Goal: Communication & Community: Answer question/provide support

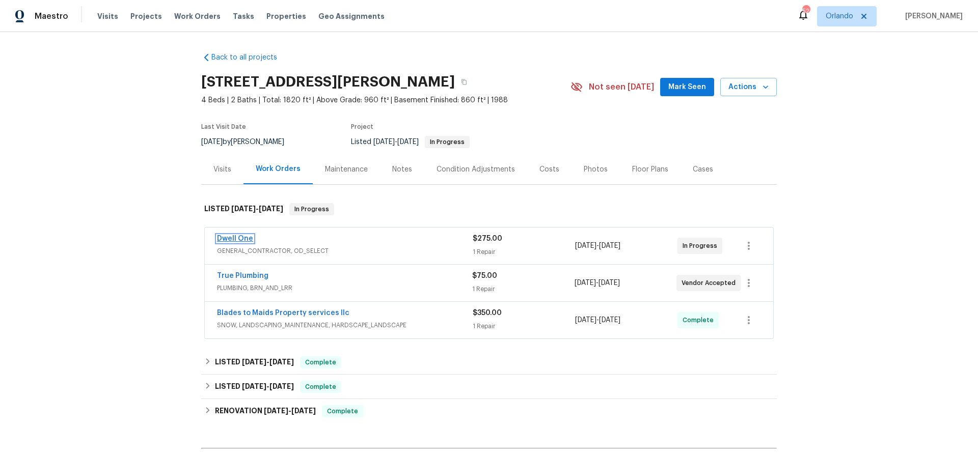
click at [234, 238] on link "Dwell One" at bounding box center [235, 238] width 36 height 7
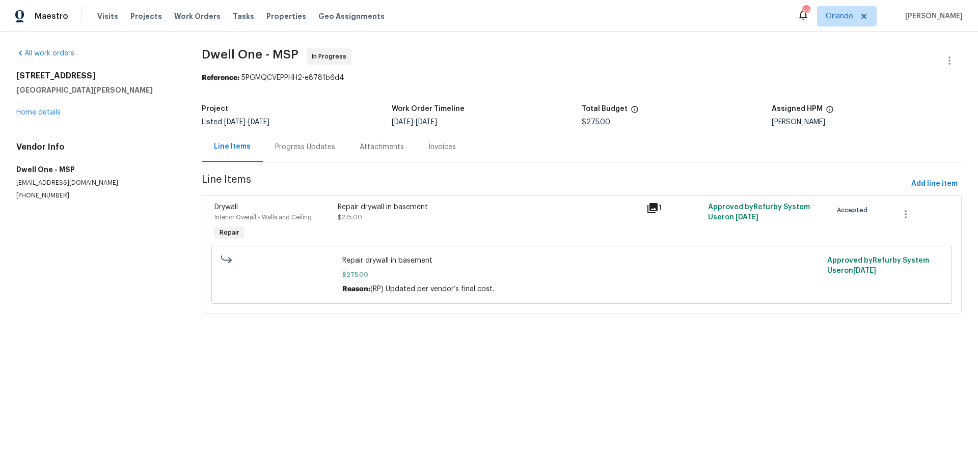
click at [377, 212] on div "Repair drywall in basement" at bounding box center [489, 207] width 302 height 10
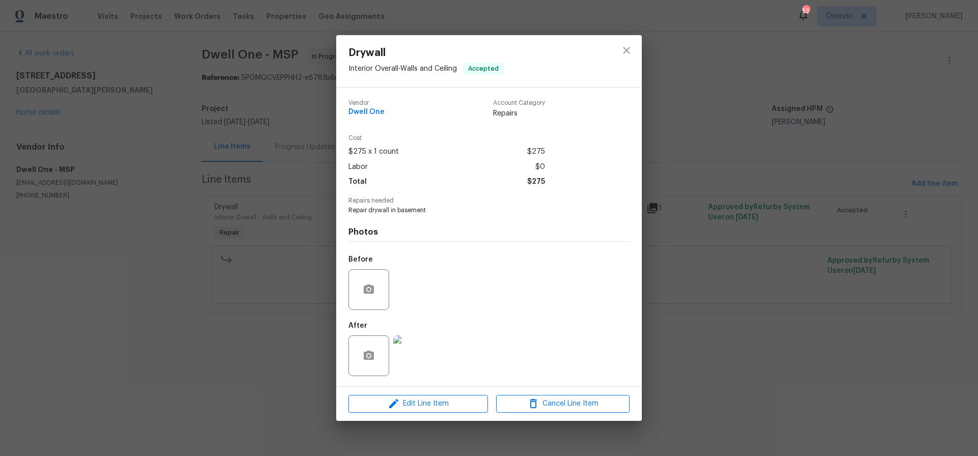
click at [419, 351] on img at bounding box center [413, 356] width 41 height 41
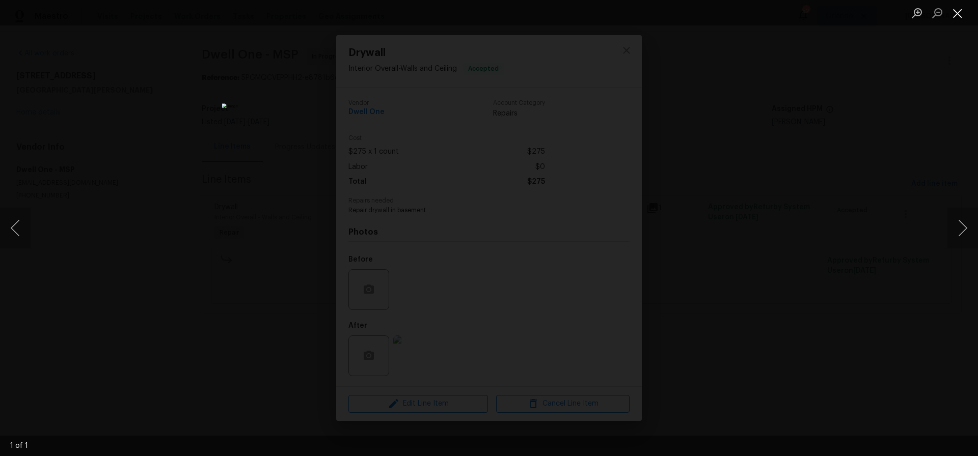
click at [959, 11] on button "Close lightbox" at bounding box center [957, 13] width 20 height 18
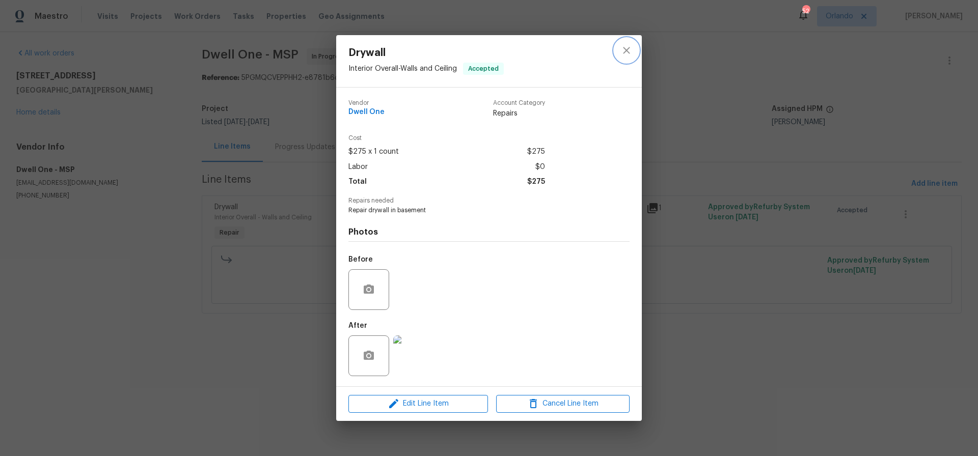
click at [626, 51] on icon "close" at bounding box center [626, 50] width 7 height 7
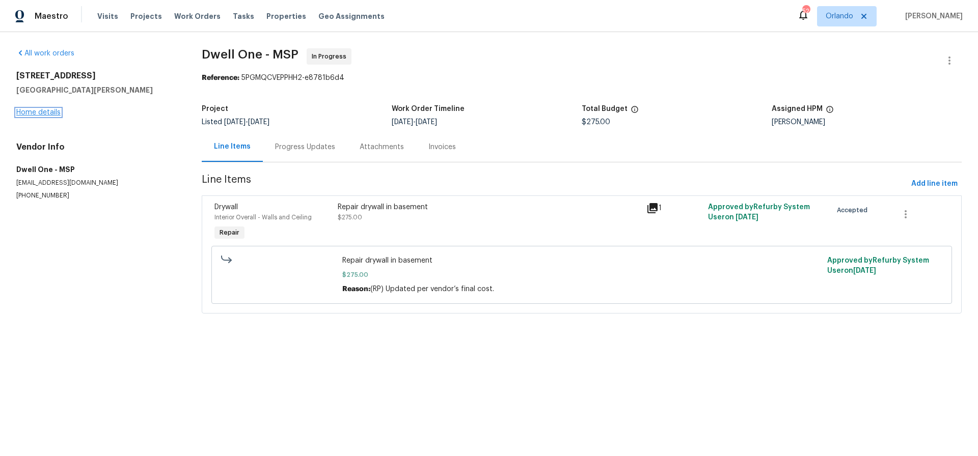
click at [48, 113] on link "Home details" at bounding box center [38, 112] width 44 height 7
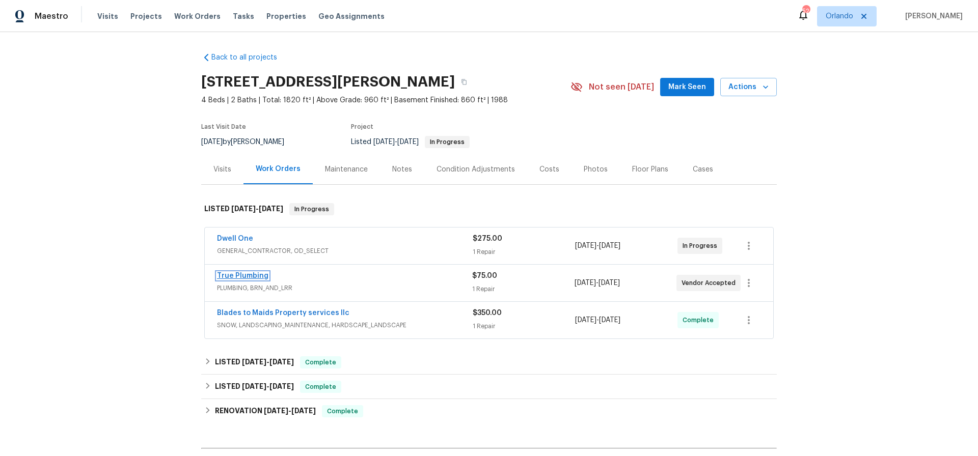
click at [251, 278] on link "True Plumbing" at bounding box center [242, 275] width 51 height 7
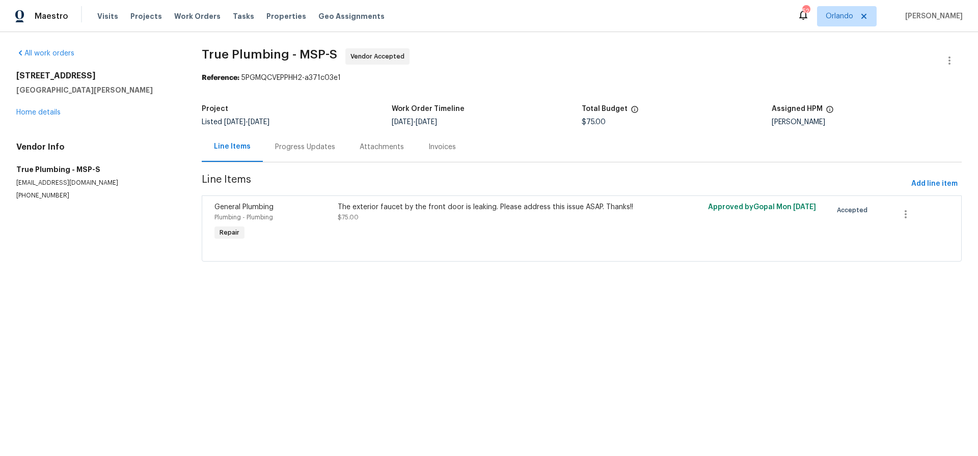
click at [295, 148] on div "Progress Updates" at bounding box center [305, 147] width 60 height 10
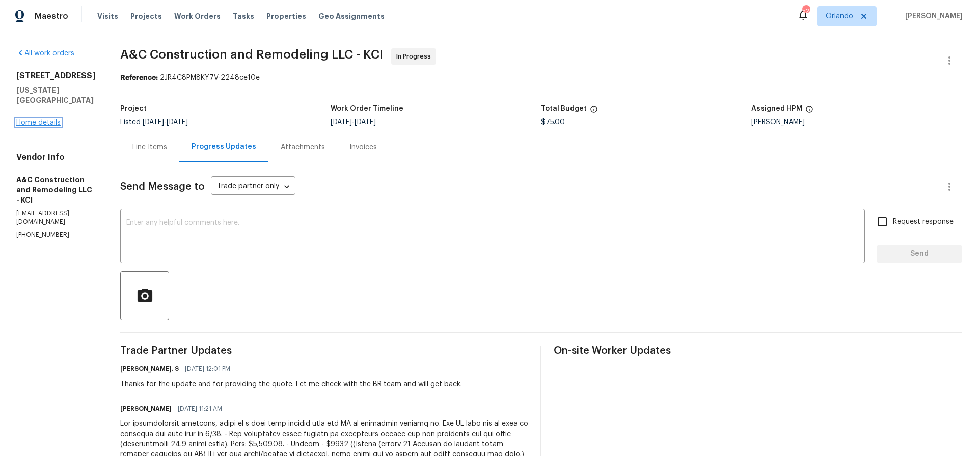
click at [38, 119] on link "Home details" at bounding box center [38, 122] width 44 height 7
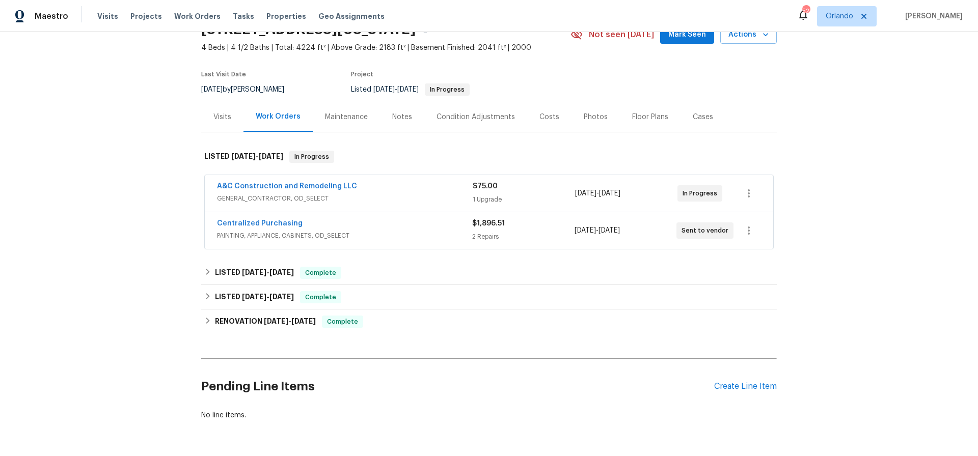
scroll to position [86, 0]
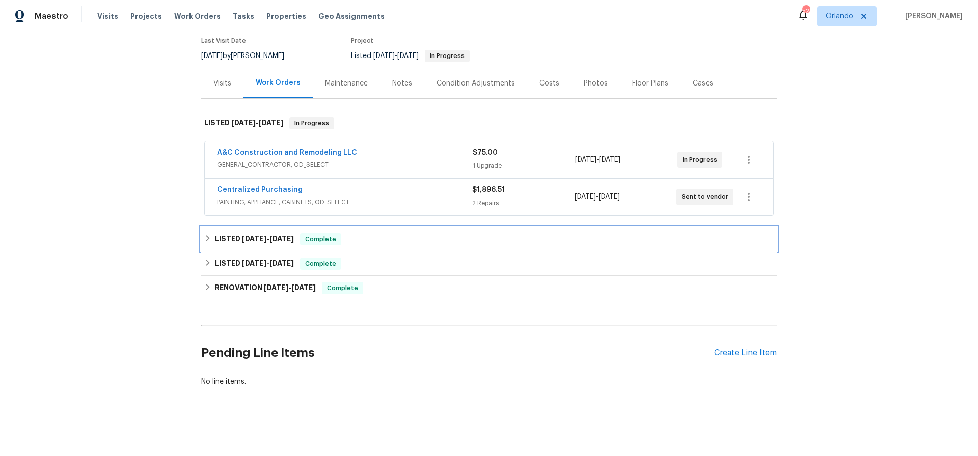
click at [259, 235] on span "7/29/25" at bounding box center [254, 238] width 24 height 7
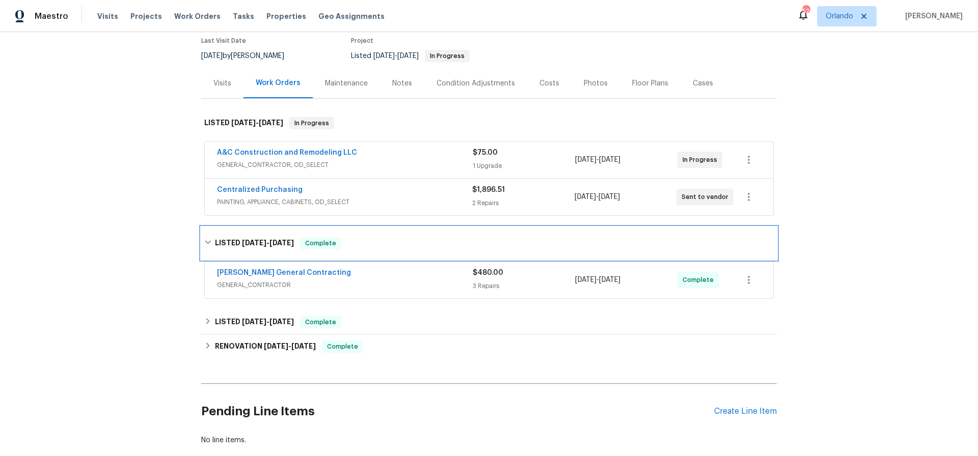
click at [255, 243] on span "7/29/25" at bounding box center [254, 242] width 24 height 7
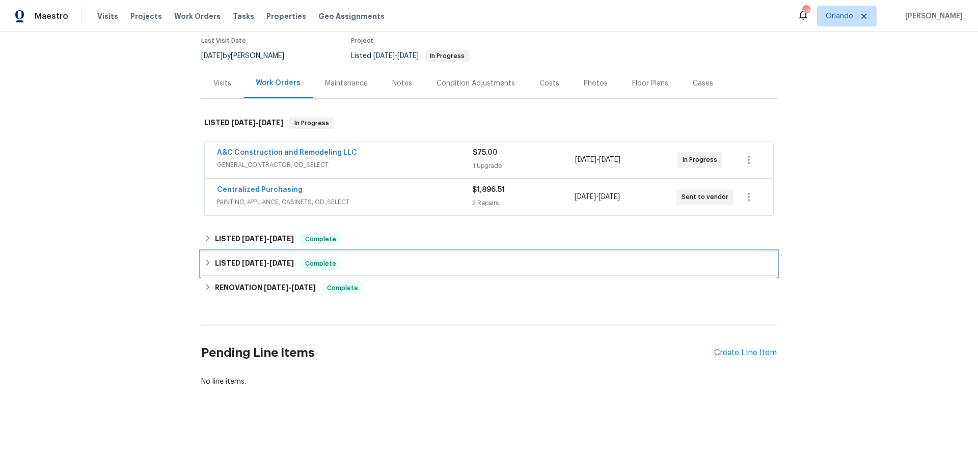
click at [251, 262] on span "7/21/25" at bounding box center [254, 263] width 24 height 7
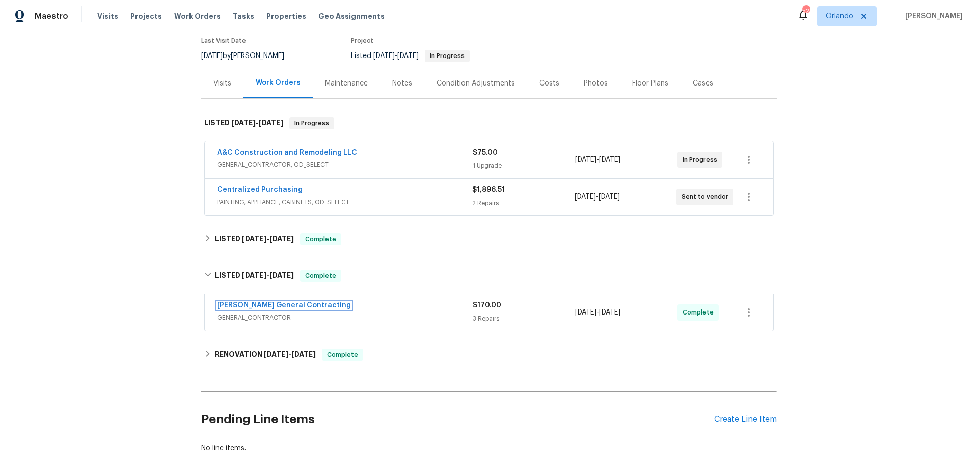
click at [276, 304] on link "Nicholson General Contracting" at bounding box center [284, 305] width 134 height 7
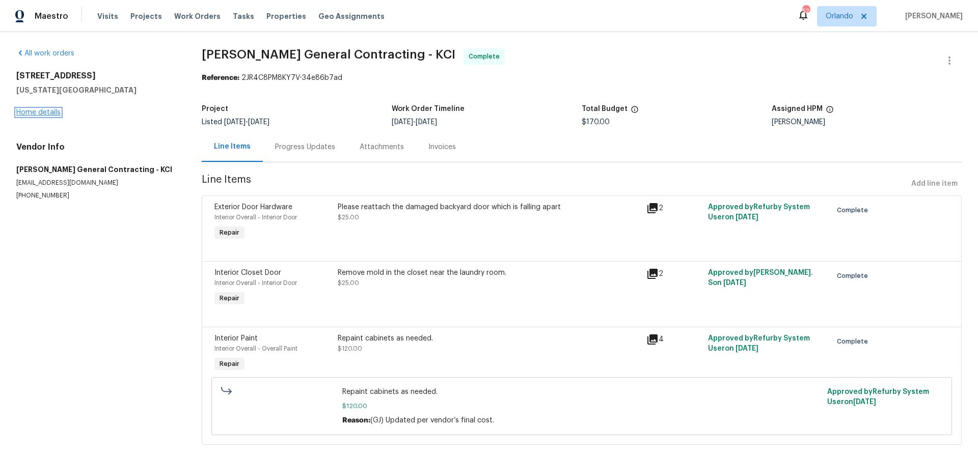
click at [45, 113] on link "Home details" at bounding box center [38, 112] width 44 height 7
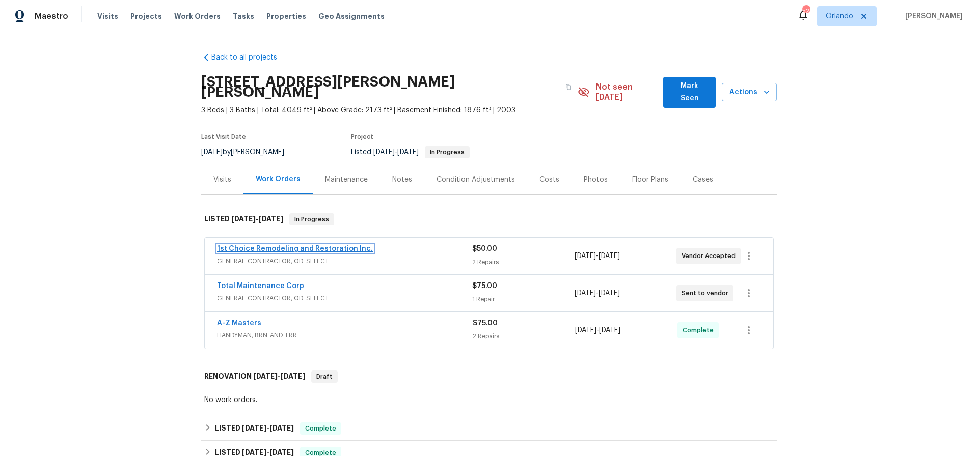
click at [288, 245] on link "1st Choice Remodeling and Restoration Inc." at bounding box center [295, 248] width 156 height 7
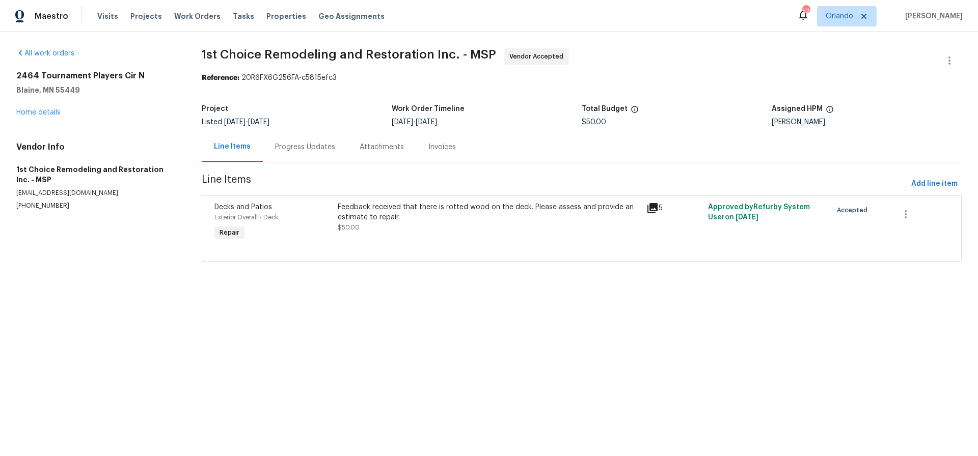
click at [434, 208] on div "Feedback received that there is rotted wood on the deck. Please assess and prov…" at bounding box center [489, 212] width 302 height 20
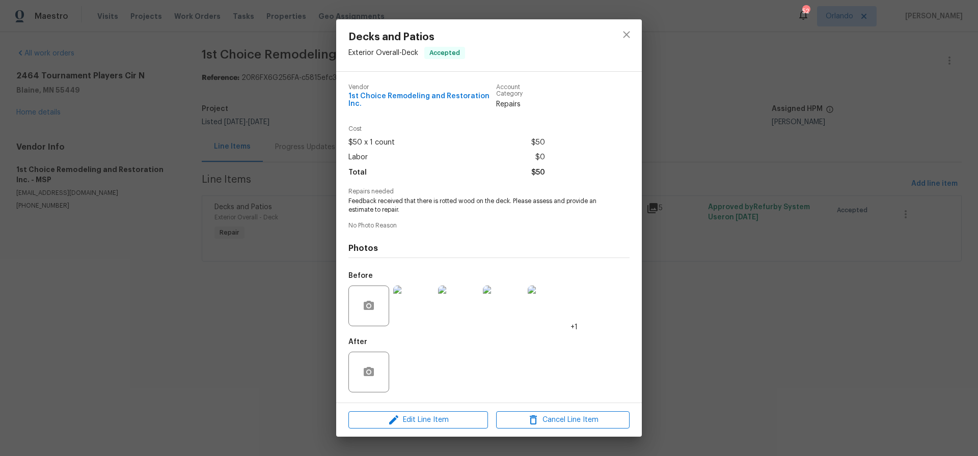
click at [411, 305] on img at bounding box center [413, 306] width 41 height 41
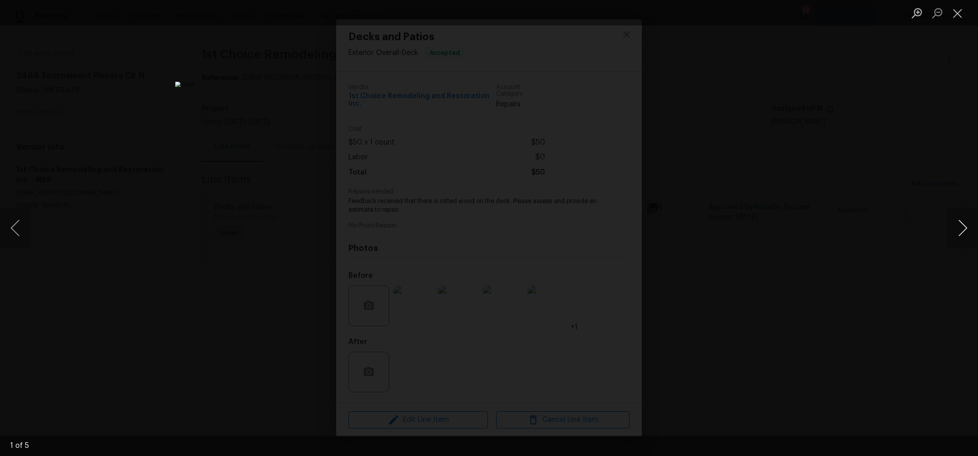
click at [962, 228] on button "Next image" at bounding box center [962, 228] width 31 height 41
click at [954, 13] on button "Close lightbox" at bounding box center [957, 13] width 20 height 18
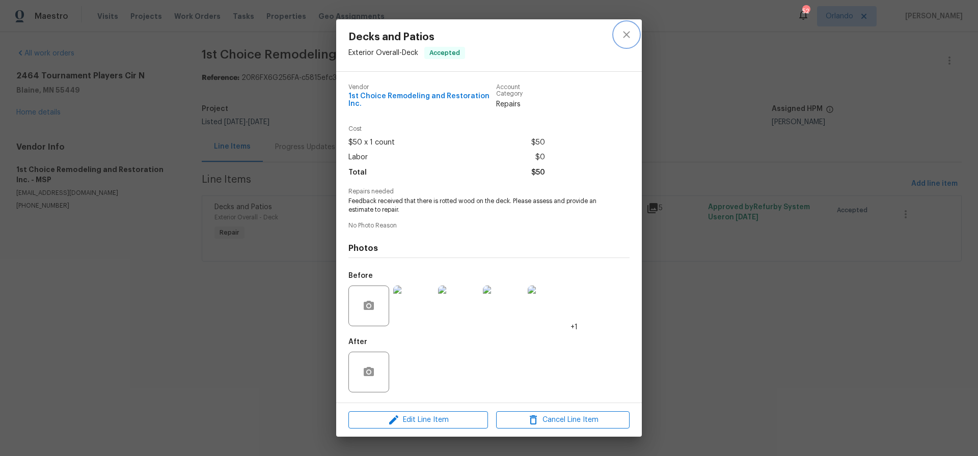
click at [627, 38] on icon "close" at bounding box center [626, 35] width 12 height 12
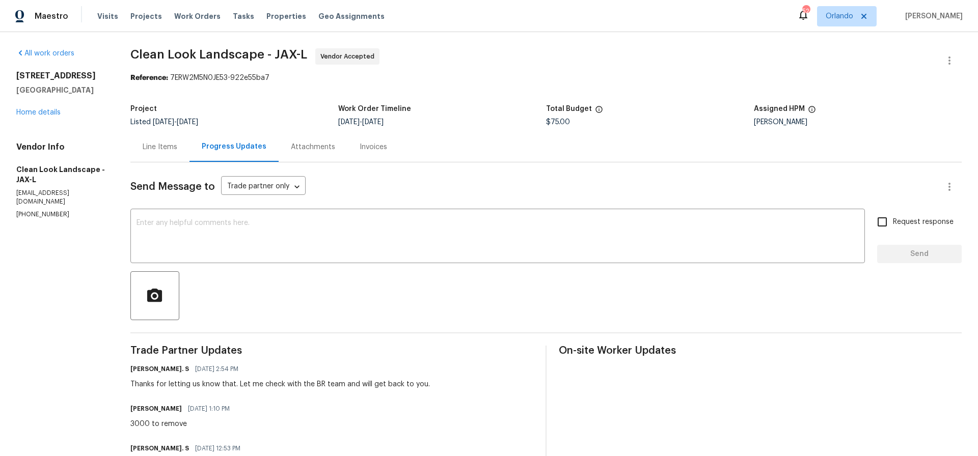
click at [164, 149] on div "Line Items" at bounding box center [160, 147] width 35 height 10
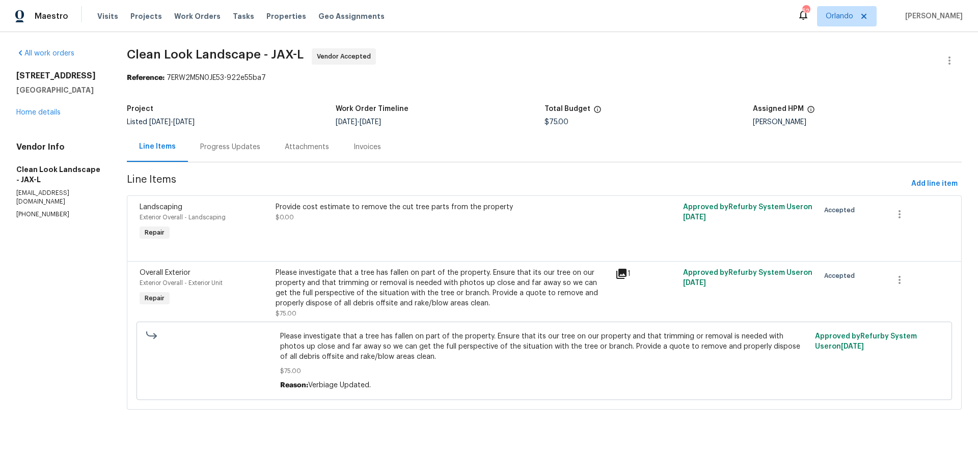
click at [429, 292] on div "Please investigate that a tree has fallen on part of the property. Ensure that …" at bounding box center [443, 288] width 334 height 41
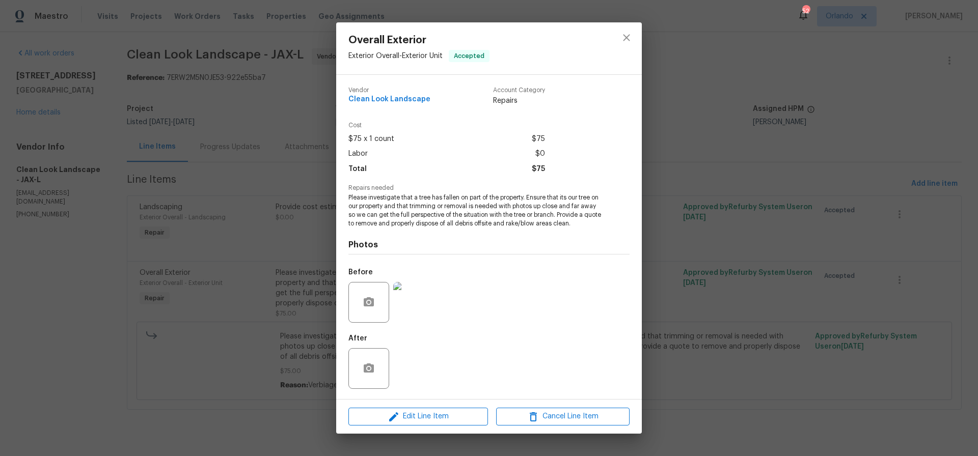
click at [412, 301] on img at bounding box center [413, 302] width 41 height 41
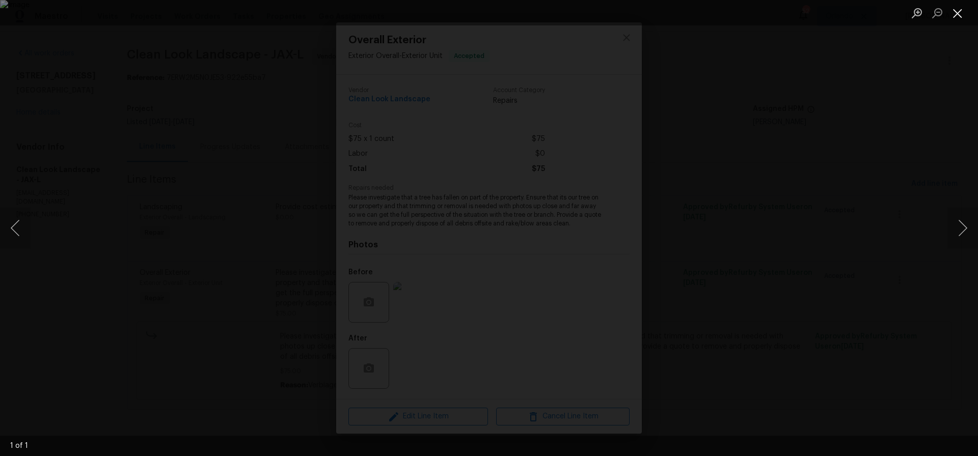
click at [961, 15] on button "Close lightbox" at bounding box center [957, 13] width 20 height 18
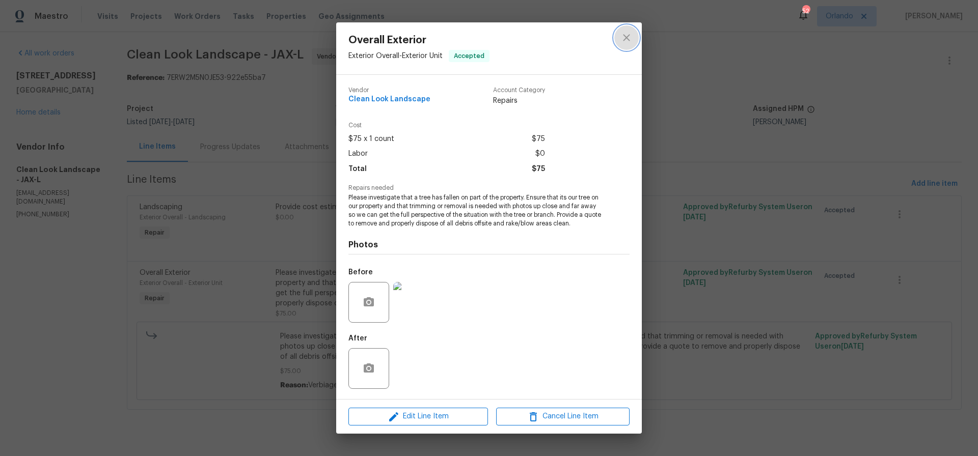
click at [624, 35] on icon "close" at bounding box center [626, 38] width 12 height 12
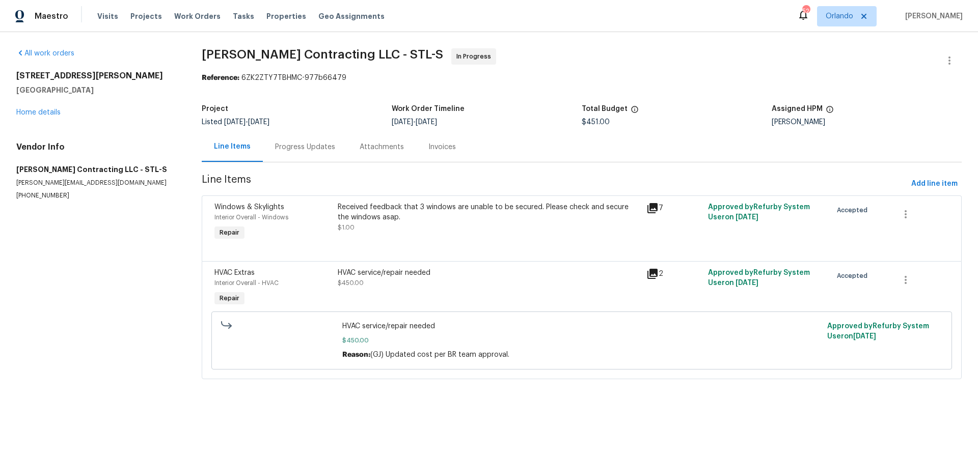
click at [314, 148] on div "Progress Updates" at bounding box center [305, 147] width 60 height 10
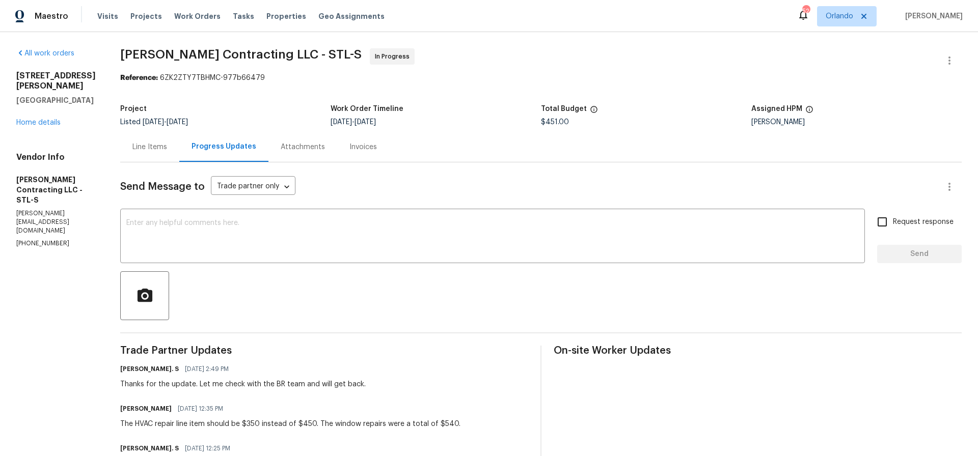
click at [148, 147] on div "Line Items" at bounding box center [149, 147] width 35 height 10
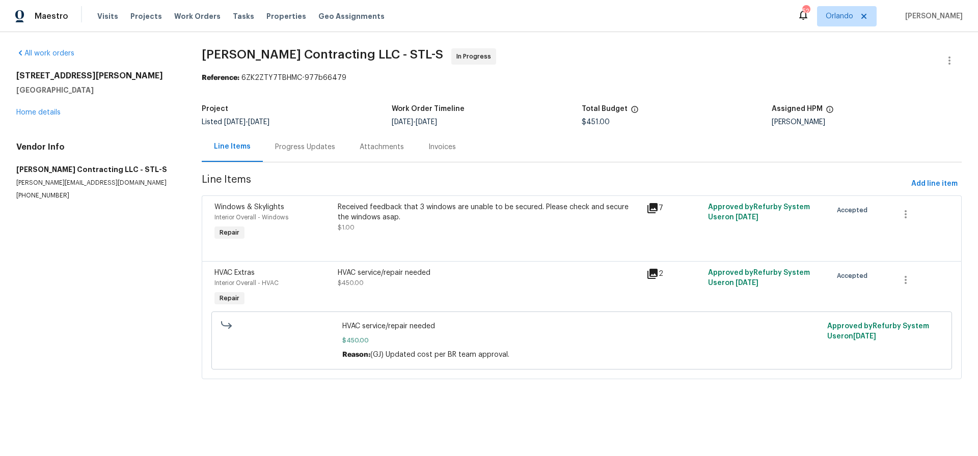
click at [414, 208] on div "Received feedback that 3 windows are unable to be secured. Please check and sec…" at bounding box center [489, 212] width 302 height 20
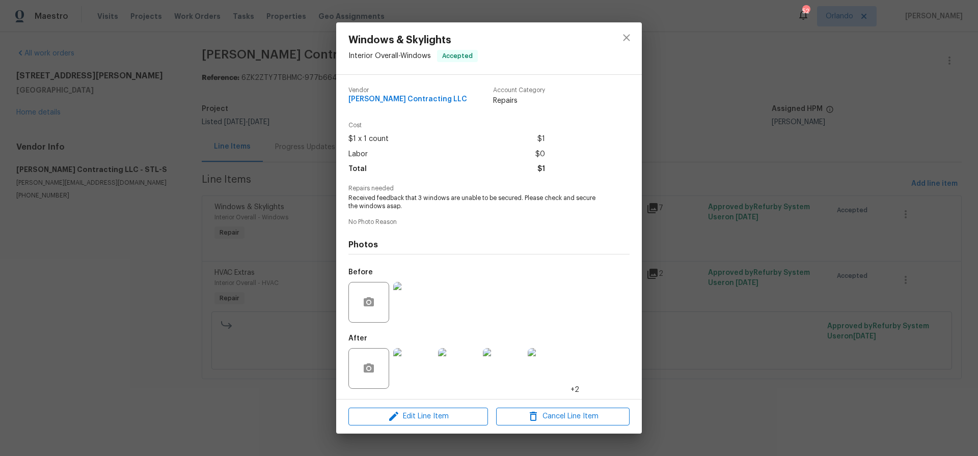
click at [410, 365] on img at bounding box center [413, 368] width 41 height 41
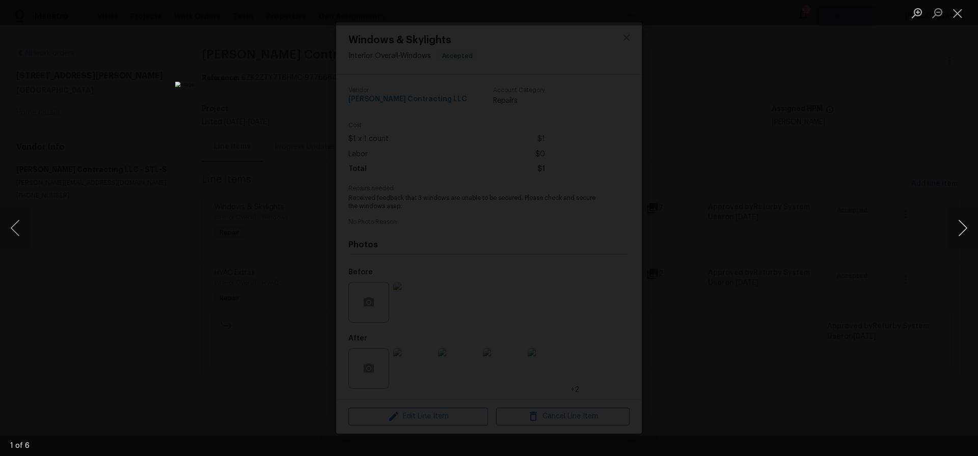
click at [962, 229] on button "Next image" at bounding box center [962, 228] width 31 height 41
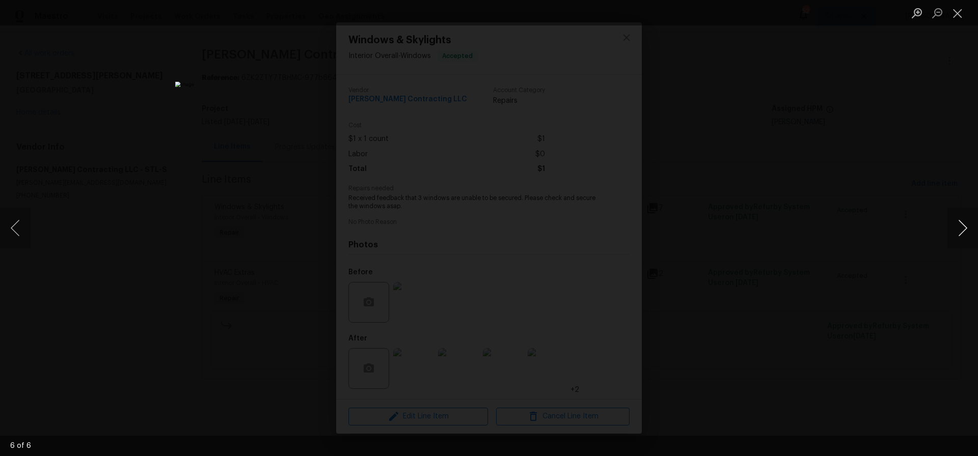
click at [962, 229] on button "Next image" at bounding box center [962, 228] width 31 height 41
click at [960, 12] on button "Close lightbox" at bounding box center [957, 13] width 20 height 18
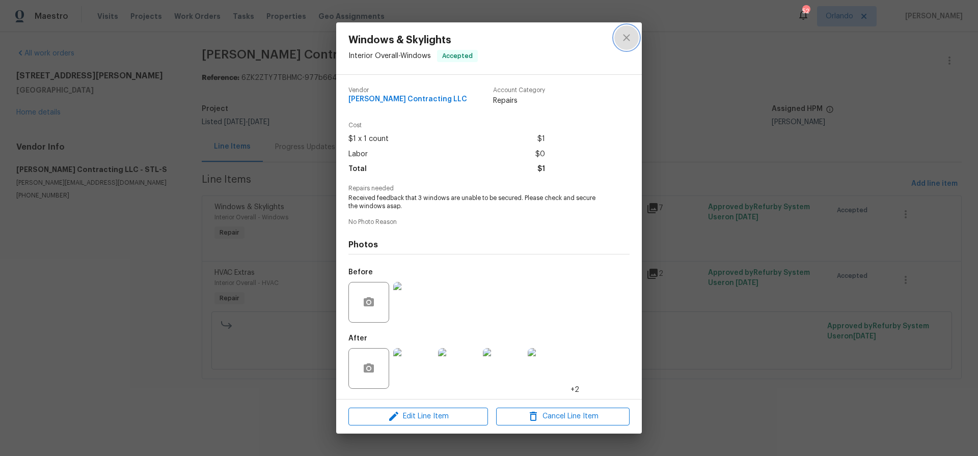
click at [625, 37] on icon "close" at bounding box center [626, 38] width 12 height 12
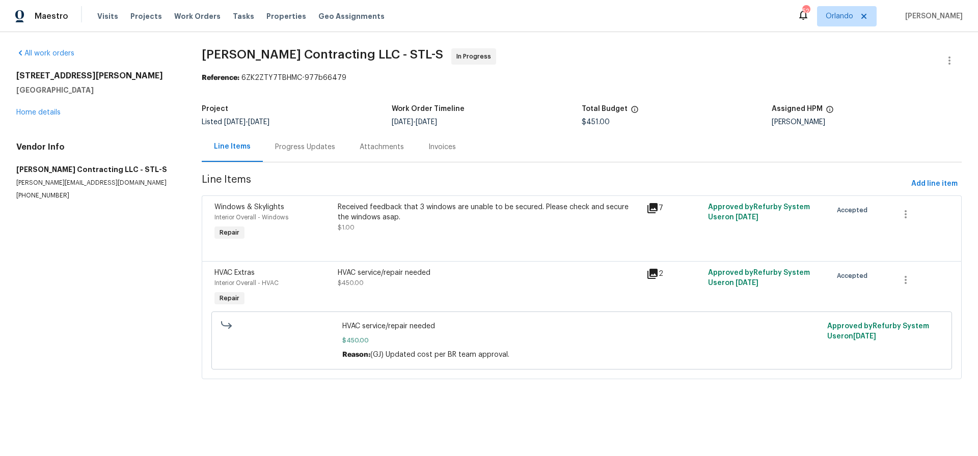
click at [393, 273] on div "HVAC service/repair needed" at bounding box center [489, 273] width 302 height 10
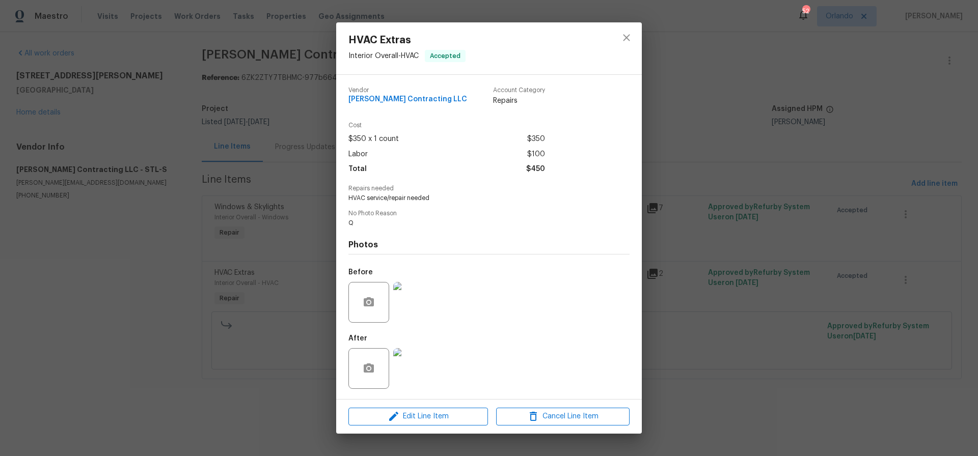
click at [415, 369] on img at bounding box center [413, 368] width 41 height 41
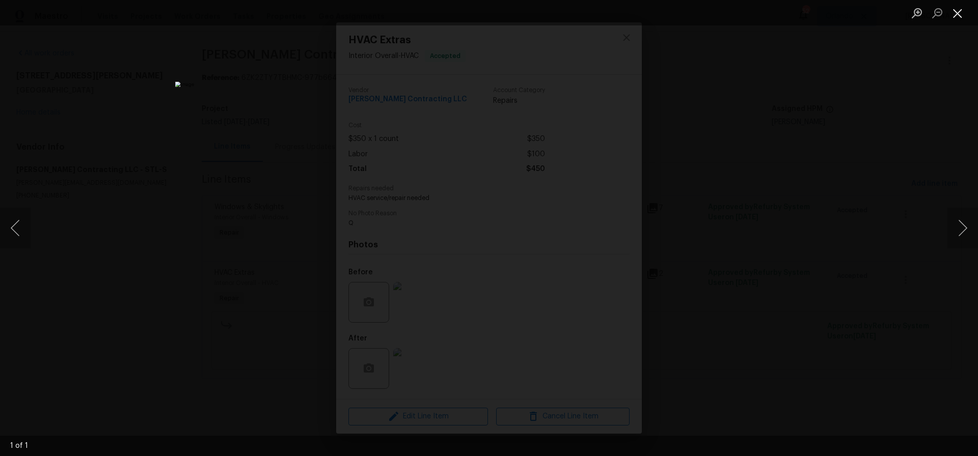
click at [957, 13] on button "Close lightbox" at bounding box center [957, 13] width 20 height 18
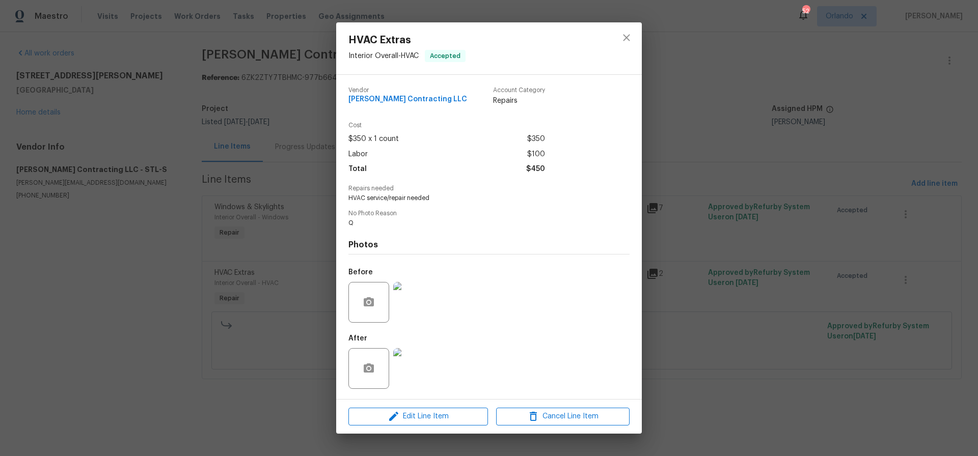
click at [408, 296] on img at bounding box center [413, 302] width 41 height 41
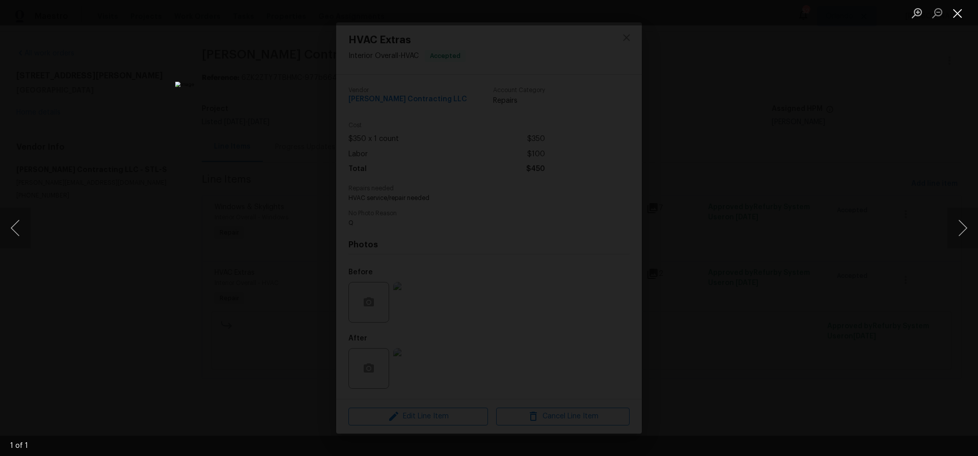
click at [954, 15] on button "Close lightbox" at bounding box center [957, 13] width 20 height 18
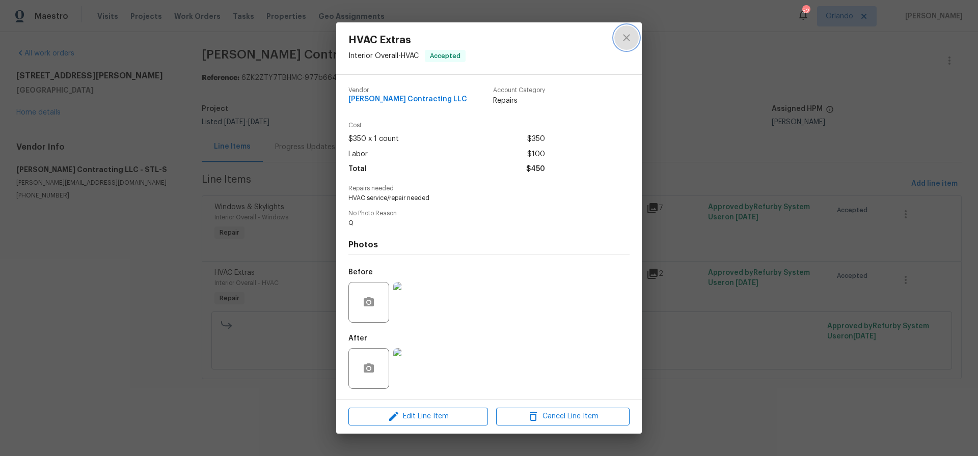
click at [625, 39] on icon "close" at bounding box center [626, 38] width 7 height 7
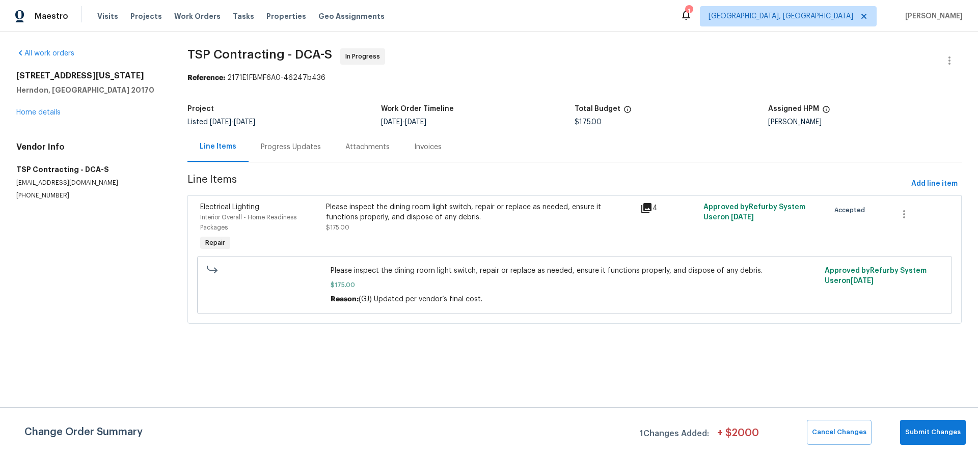
click at [389, 211] on div "Please inspect the dining room light switch, repair or replace as needed, ensur…" at bounding box center [480, 212] width 309 height 20
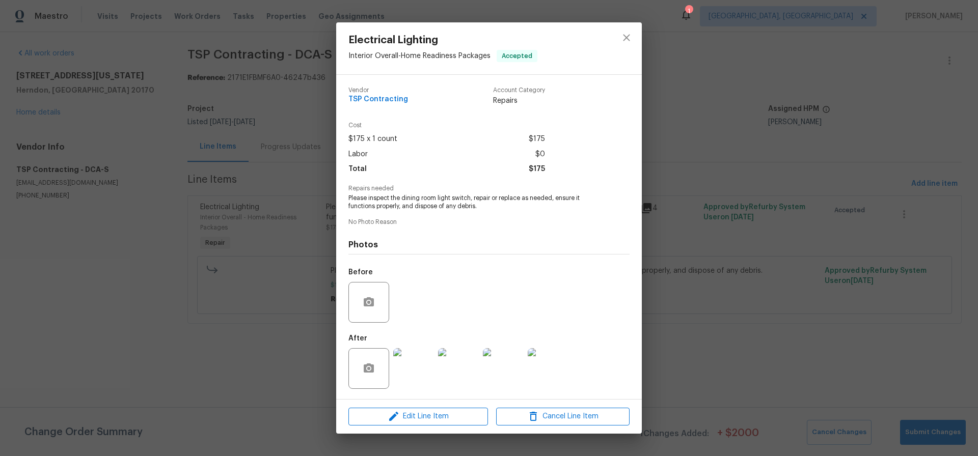
click at [408, 373] on img at bounding box center [413, 368] width 41 height 41
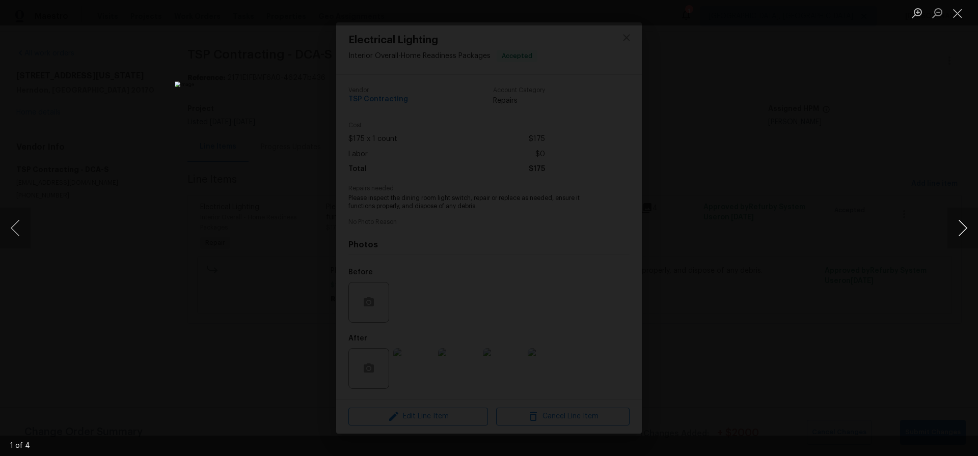
click at [962, 227] on button "Next image" at bounding box center [962, 228] width 31 height 41
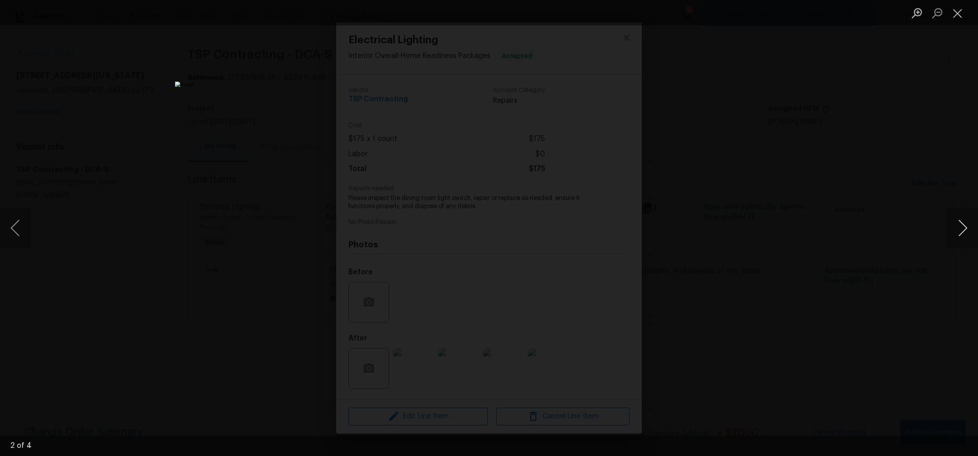
click at [962, 227] on button "Next image" at bounding box center [962, 228] width 31 height 41
click at [956, 13] on button "Close lightbox" at bounding box center [957, 13] width 20 height 18
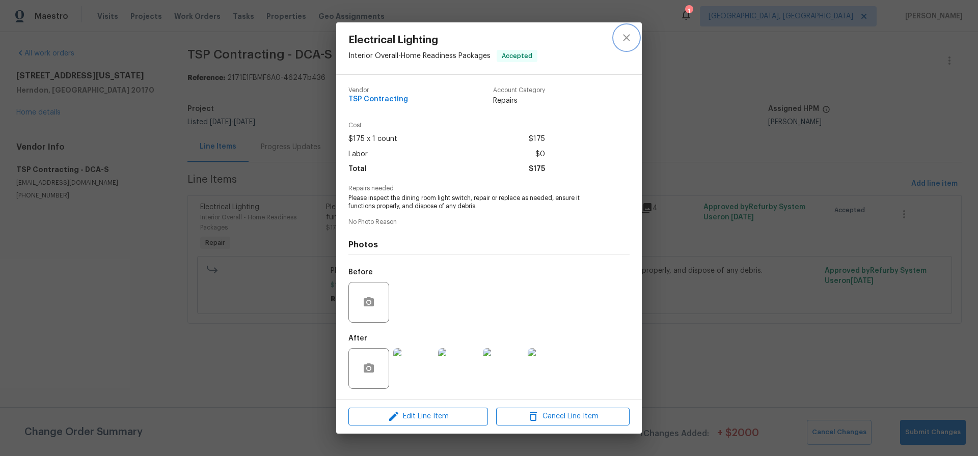
click at [626, 37] on icon "close" at bounding box center [626, 38] width 7 height 7
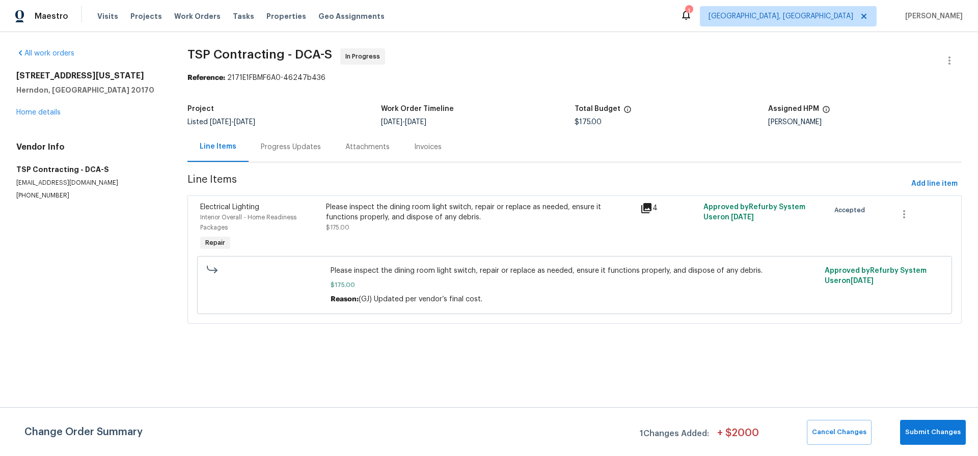
click at [276, 147] on div "Progress Updates" at bounding box center [291, 147] width 60 height 10
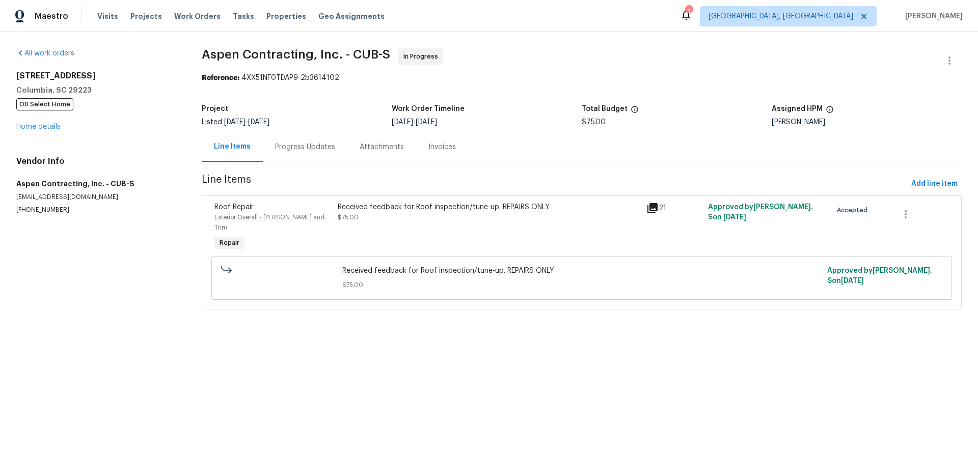
click at [407, 205] on div "Received feedback for Roof inspection/tune-up. REPAIRS ONLY" at bounding box center [489, 207] width 302 height 10
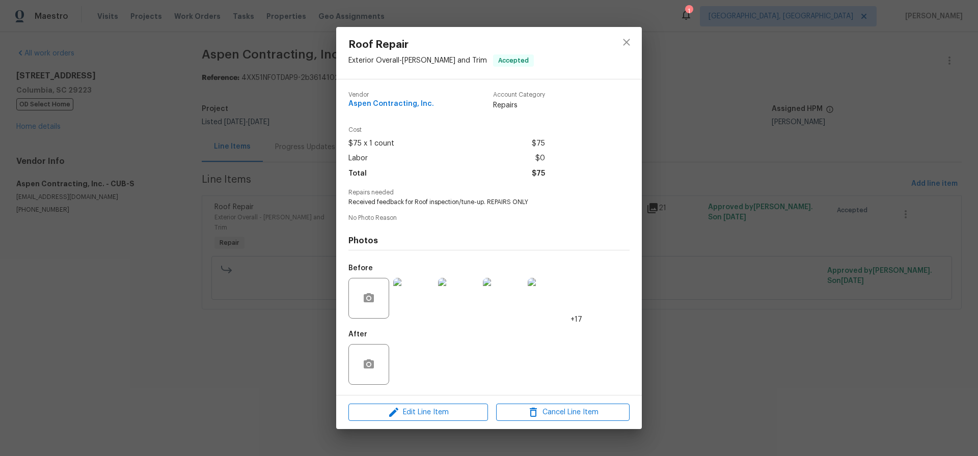
click at [411, 291] on img at bounding box center [413, 298] width 41 height 41
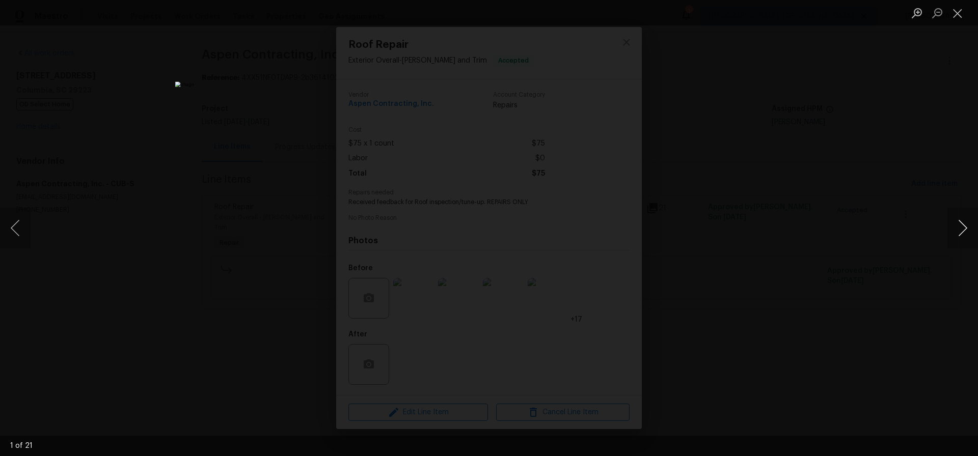
click at [965, 226] on button "Next image" at bounding box center [962, 228] width 31 height 41
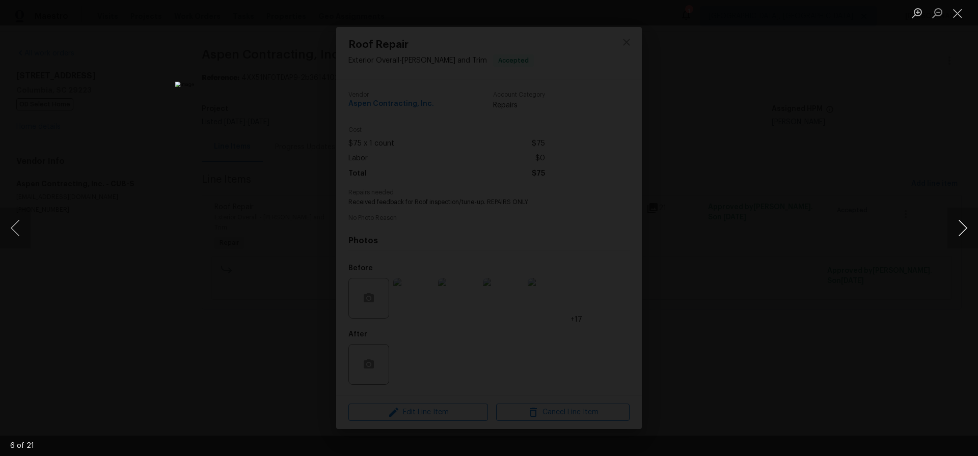
click at [965, 226] on button "Next image" at bounding box center [962, 228] width 31 height 41
click at [962, 224] on button "Next image" at bounding box center [962, 228] width 31 height 41
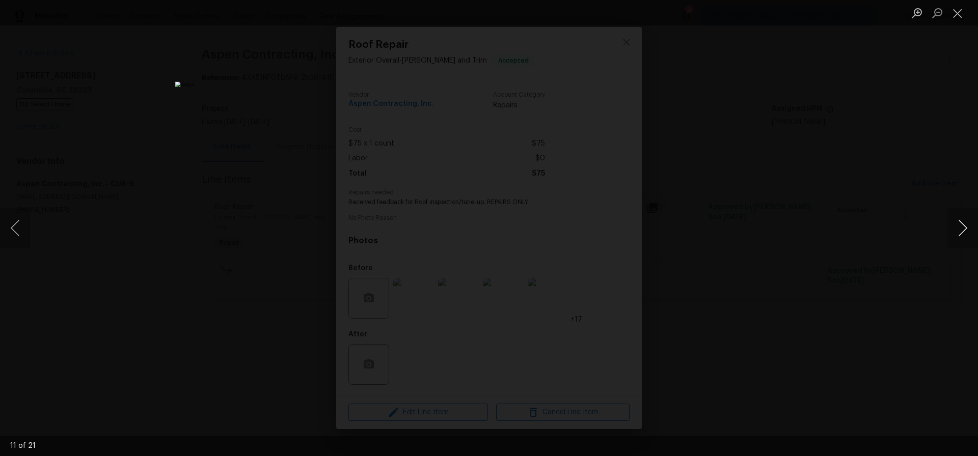
click at [962, 224] on button "Next image" at bounding box center [962, 228] width 31 height 41
click at [956, 15] on button "Close lightbox" at bounding box center [957, 13] width 20 height 18
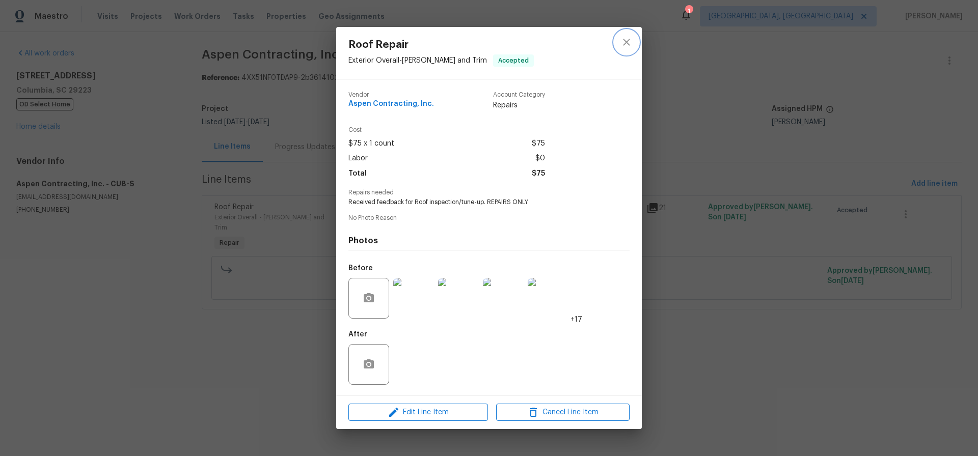
click at [628, 41] on icon "close" at bounding box center [626, 42] width 12 height 12
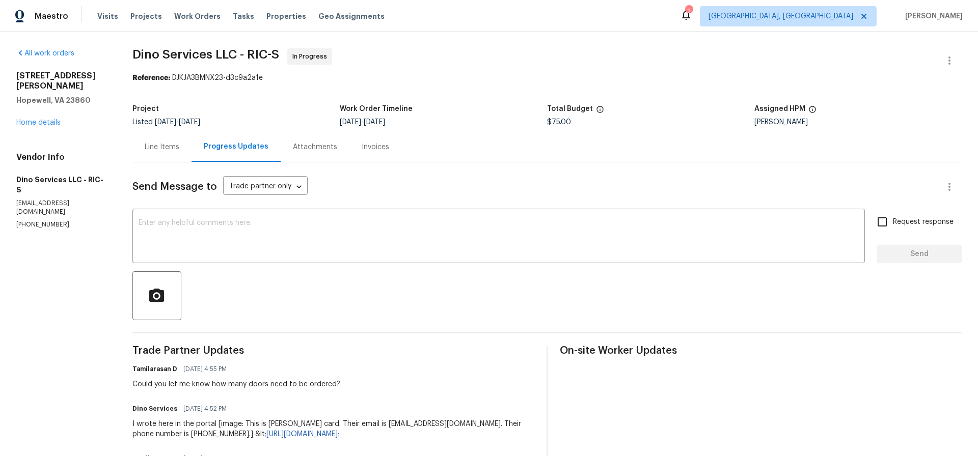
click at [150, 145] on div "Line Items" at bounding box center [162, 147] width 35 height 10
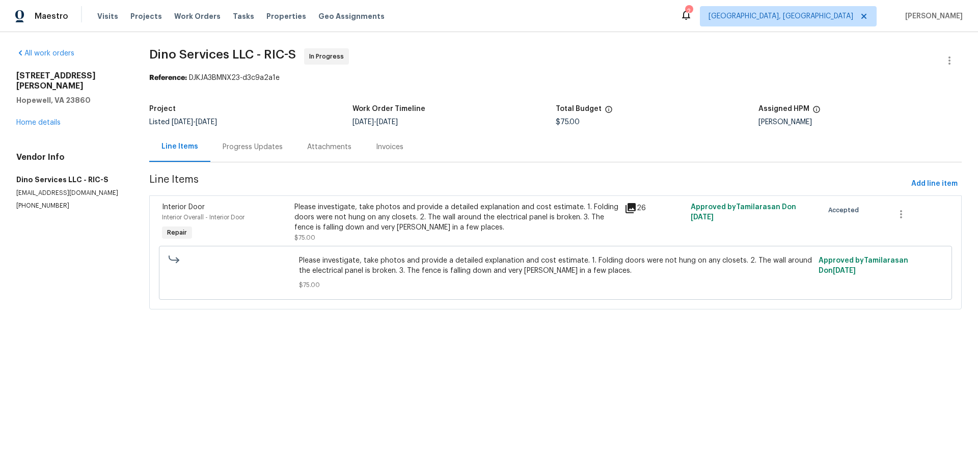
click at [408, 216] on div "Please investigate, take photos and provide a detailed explanation and cost est…" at bounding box center [456, 217] width 324 height 31
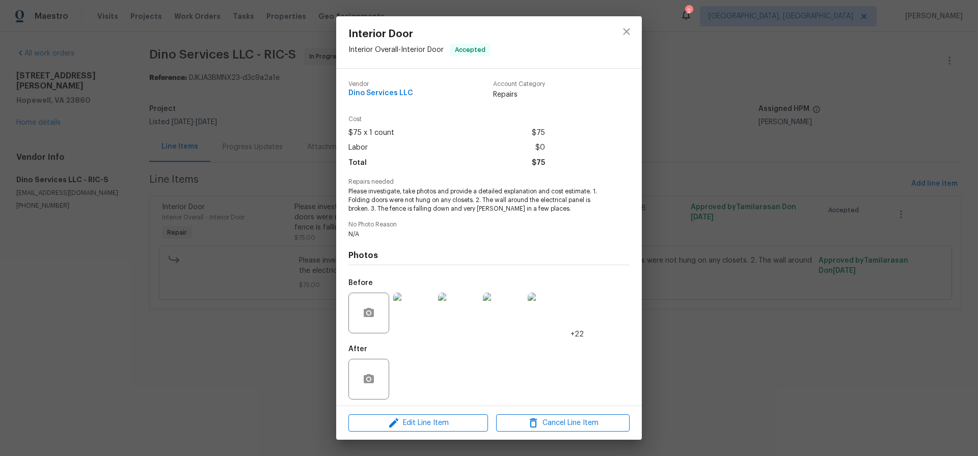
click at [417, 317] on img at bounding box center [413, 313] width 41 height 41
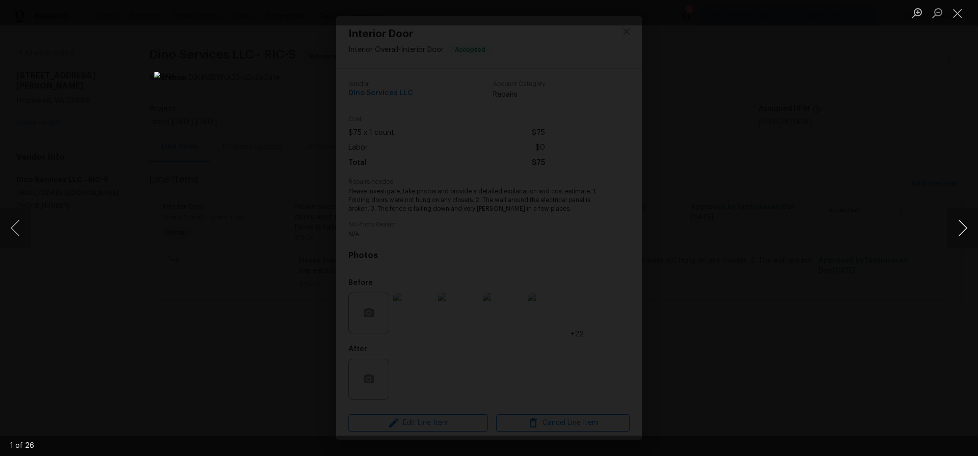
click at [962, 227] on button "Next image" at bounding box center [962, 228] width 31 height 41
click at [961, 227] on button "Next image" at bounding box center [962, 228] width 31 height 41
click at [962, 227] on button "Next image" at bounding box center [962, 228] width 31 height 41
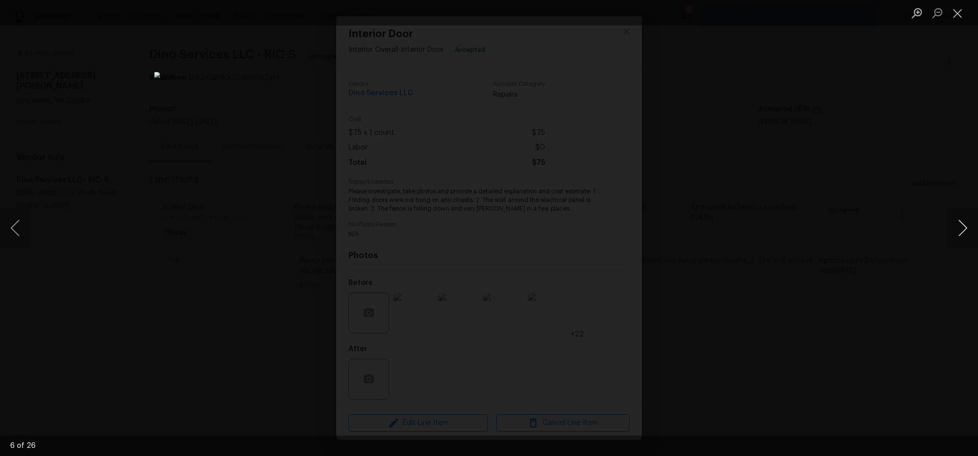
click at [962, 227] on button "Next image" at bounding box center [962, 228] width 31 height 41
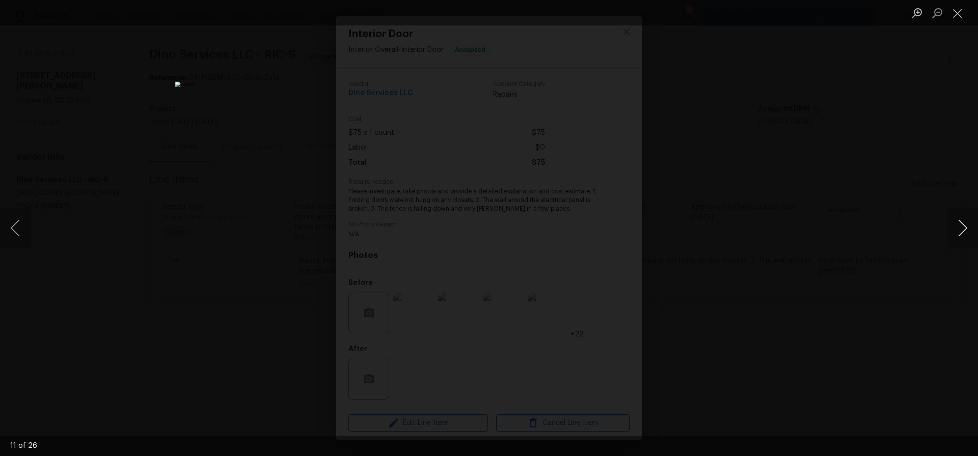
click at [962, 227] on button "Next image" at bounding box center [962, 228] width 31 height 41
click at [960, 15] on button "Close lightbox" at bounding box center [957, 13] width 20 height 18
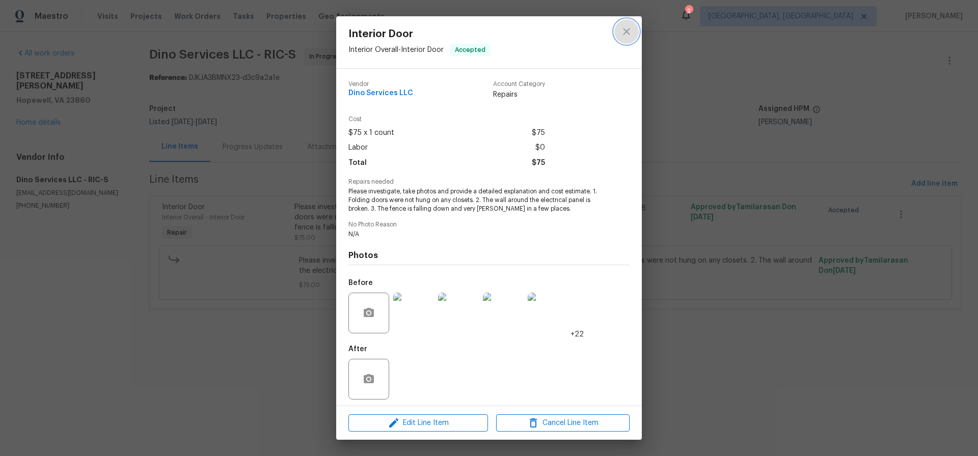
click at [626, 31] on icon "close" at bounding box center [626, 31] width 7 height 7
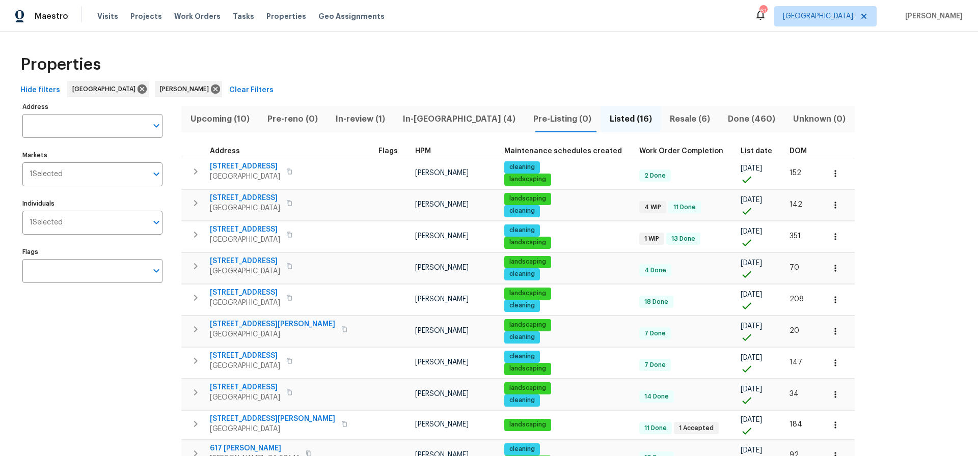
click at [430, 118] on span "In-[GEOGRAPHIC_DATA] (4)" at bounding box center [459, 119] width 118 height 14
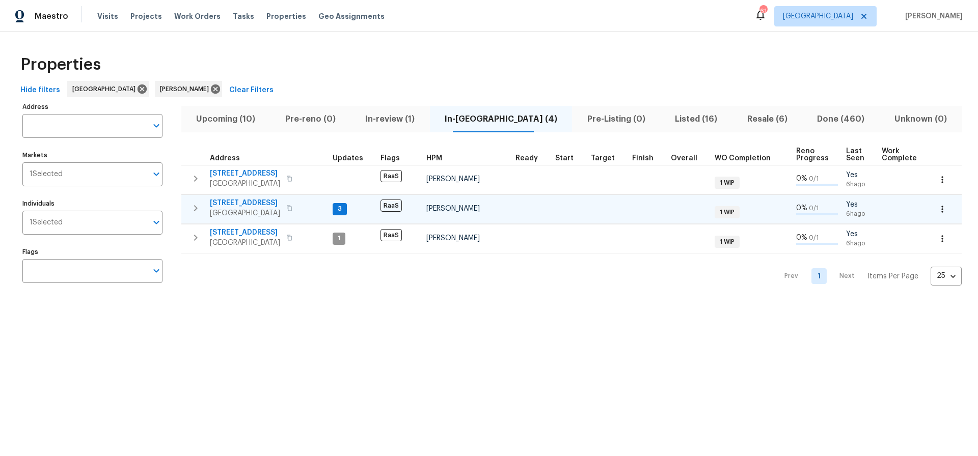
click at [246, 202] on span "[STREET_ADDRESS]" at bounding box center [245, 203] width 70 height 10
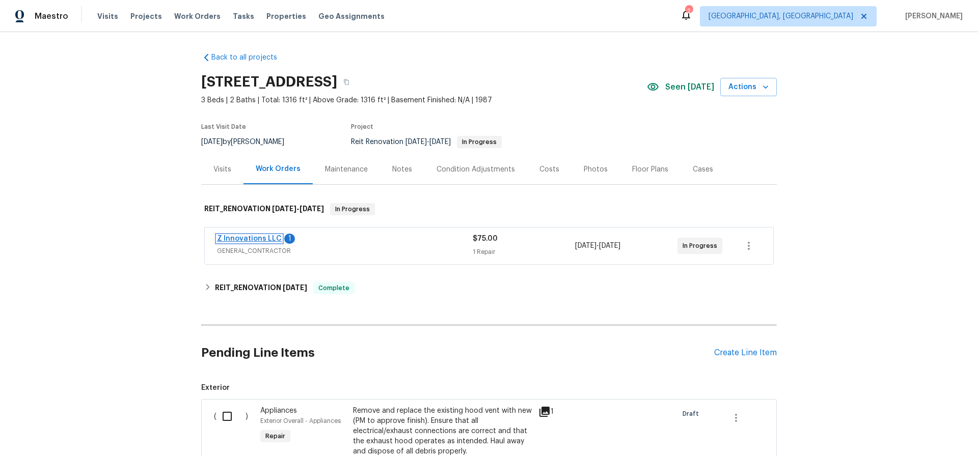
click at [238, 239] on link "Z Innovations LLC" at bounding box center [249, 238] width 65 height 7
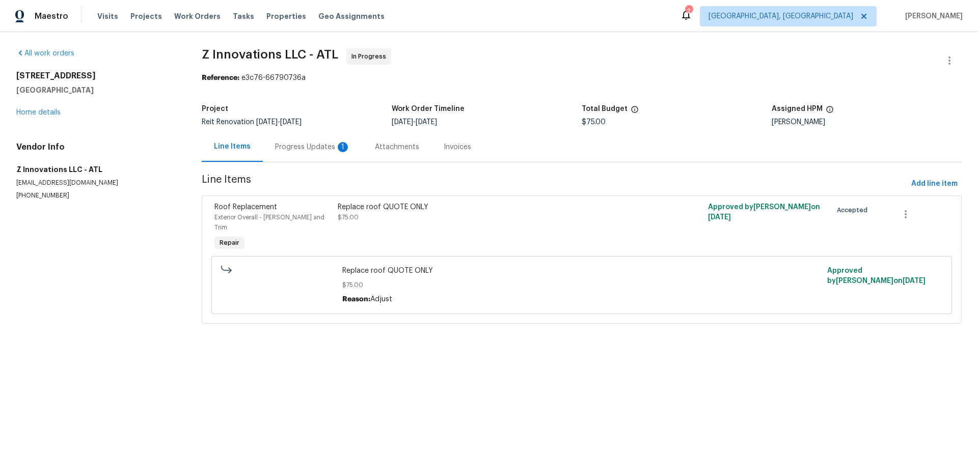
click at [307, 148] on div "Progress Updates 1" at bounding box center [312, 147] width 75 height 10
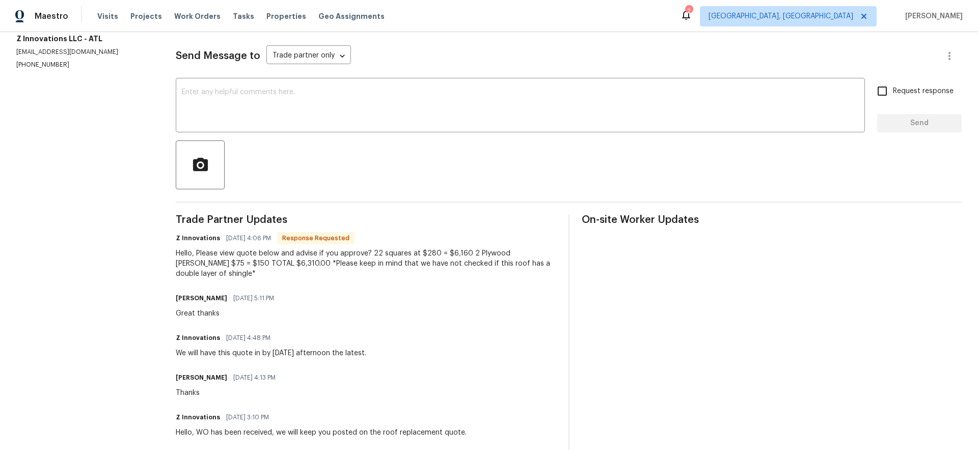
scroll to position [131, 0]
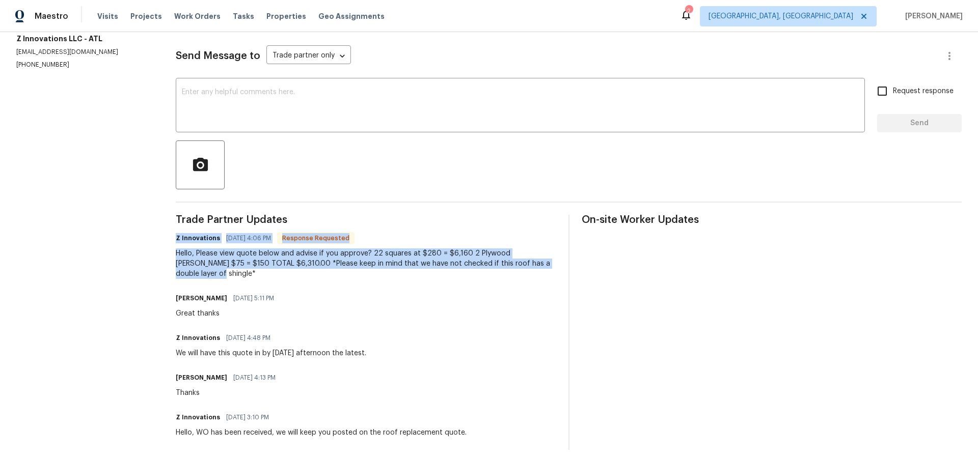
drag, startPoint x: 184, startPoint y: 236, endPoint x: 554, endPoint y: 271, distance: 371.9
click at [554, 271] on div "Trade Partner Updates Z Innovations [DATE] 4:06 PM Response Requested Hello, Pl…" at bounding box center [366, 332] width 380 height 235
copy div "Z Innovations [DATE] 4:06 PM Response Requested Hello, Please view quote below …"
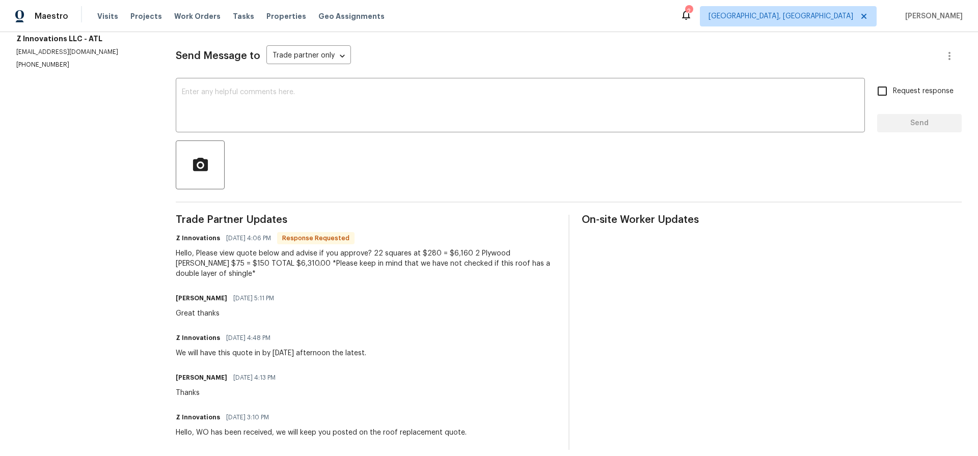
click at [120, 255] on section "All work orders [STREET_ADDRESS] Home details Vendor Info Z Innovations LLC - A…" at bounding box center [83, 184] width 135 height 533
click at [210, 88] on div "x ​" at bounding box center [520, 106] width 689 height 52
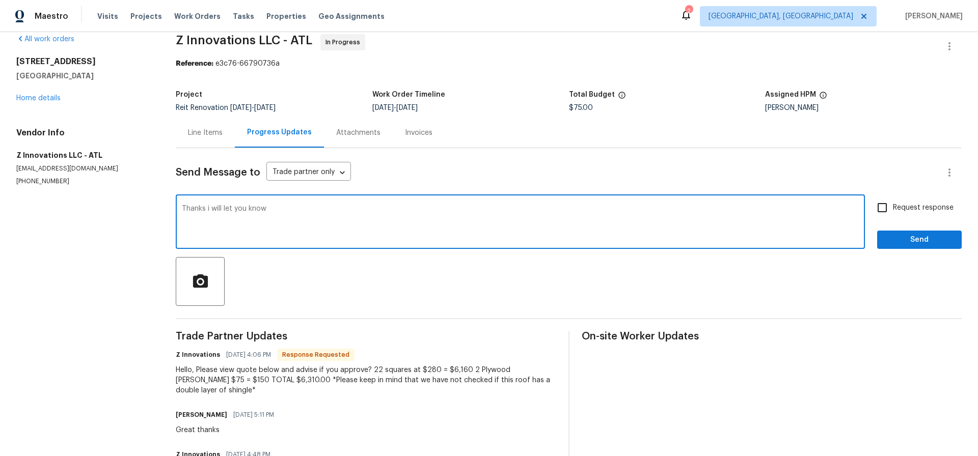
scroll to position [0, 0]
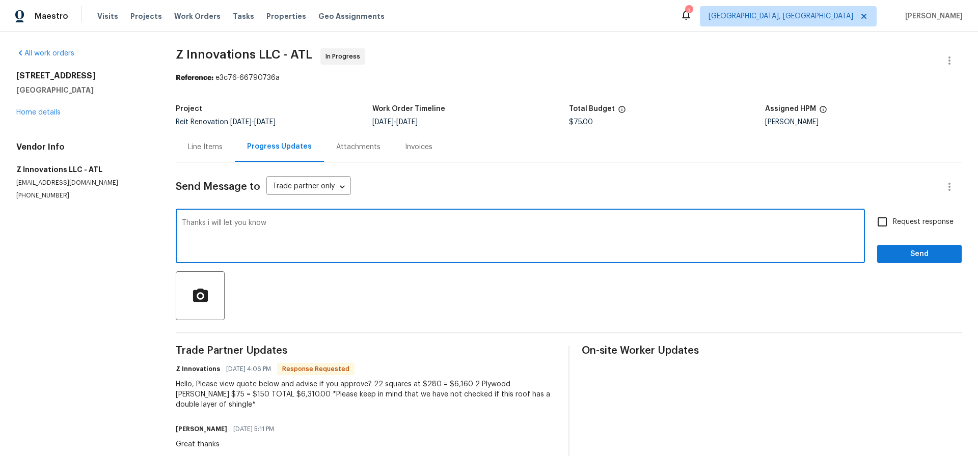
type textarea "Thanks i will let you know"
click at [909, 254] on span "Send" at bounding box center [919, 254] width 68 height 13
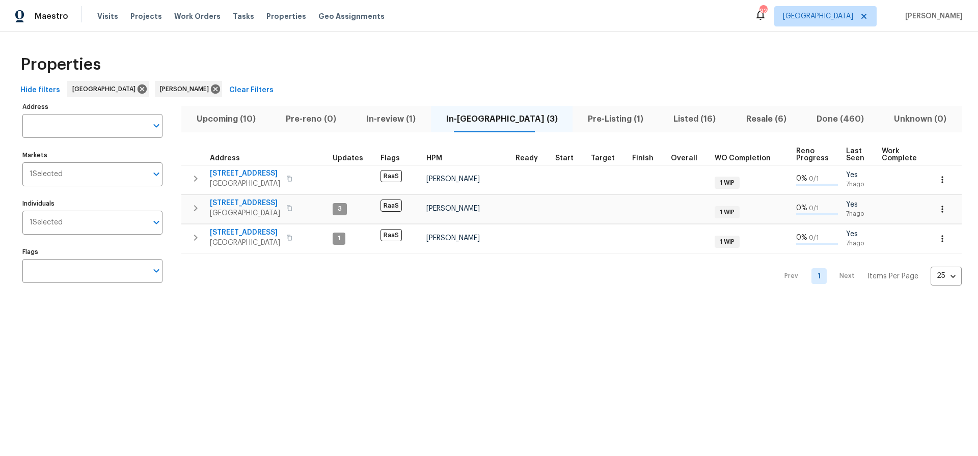
click at [579, 117] on span "Pre-Listing (1)" at bounding box center [615, 119] width 73 height 14
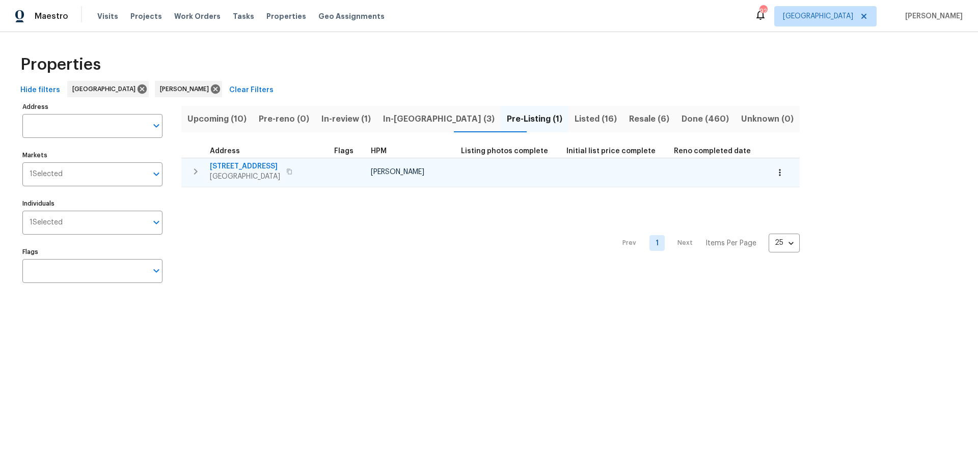
click at [237, 164] on span "76 Regent Ct" at bounding box center [245, 166] width 70 height 10
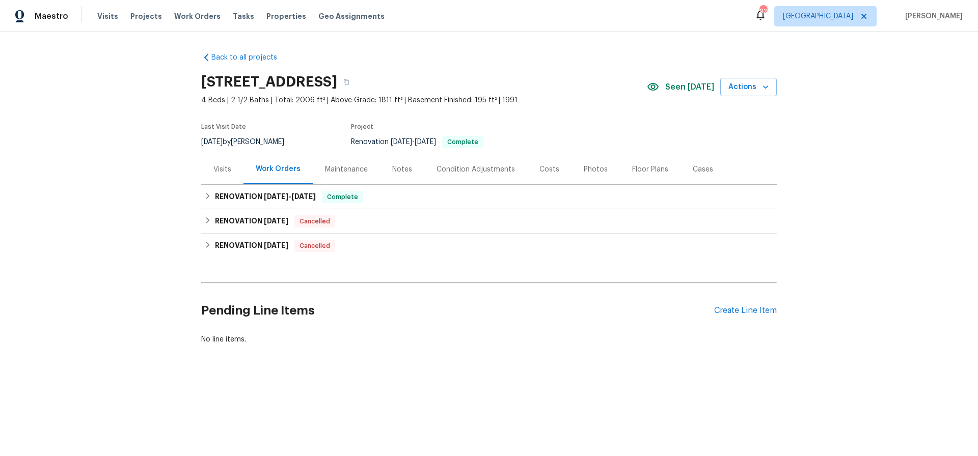
click at [589, 169] on div "Photos" at bounding box center [596, 169] width 24 height 10
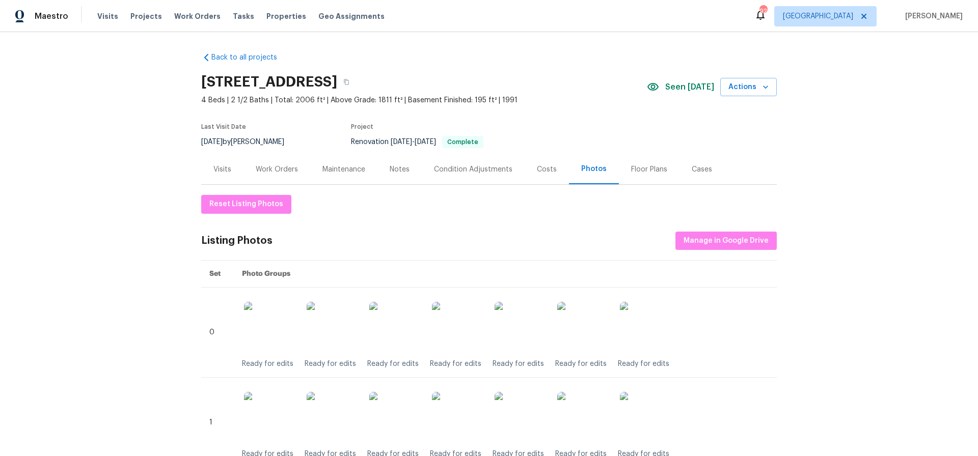
click at [544, 170] on div "Costs" at bounding box center [547, 169] width 20 height 10
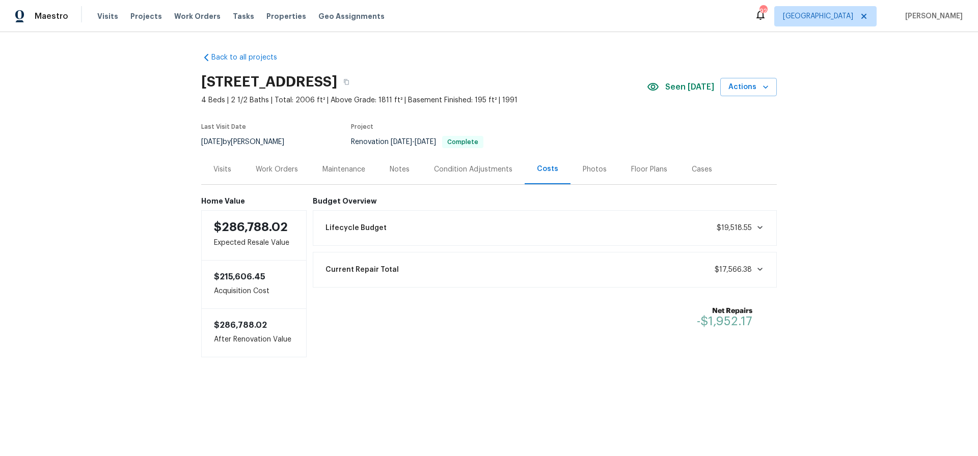
click at [397, 168] on div "Notes" at bounding box center [400, 169] width 20 height 10
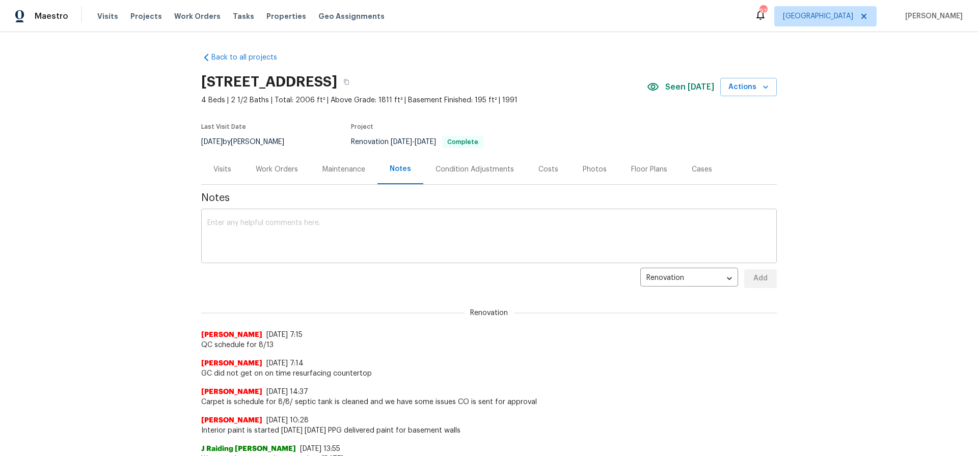
click at [239, 216] on div "x ​" at bounding box center [488, 237] width 575 height 52
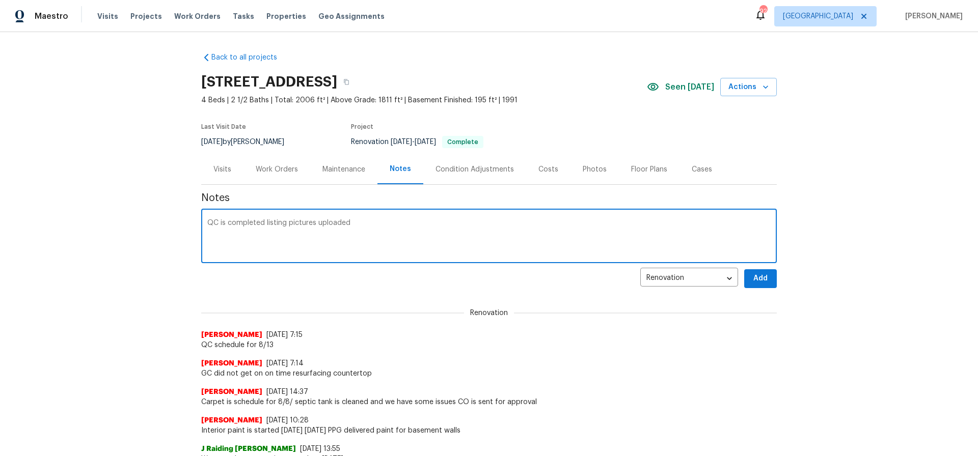
type textarea "QC is completed listing pictures uploaded"
click at [764, 277] on span "Add" at bounding box center [760, 278] width 16 height 13
